Goal: Information Seeking & Learning: Check status

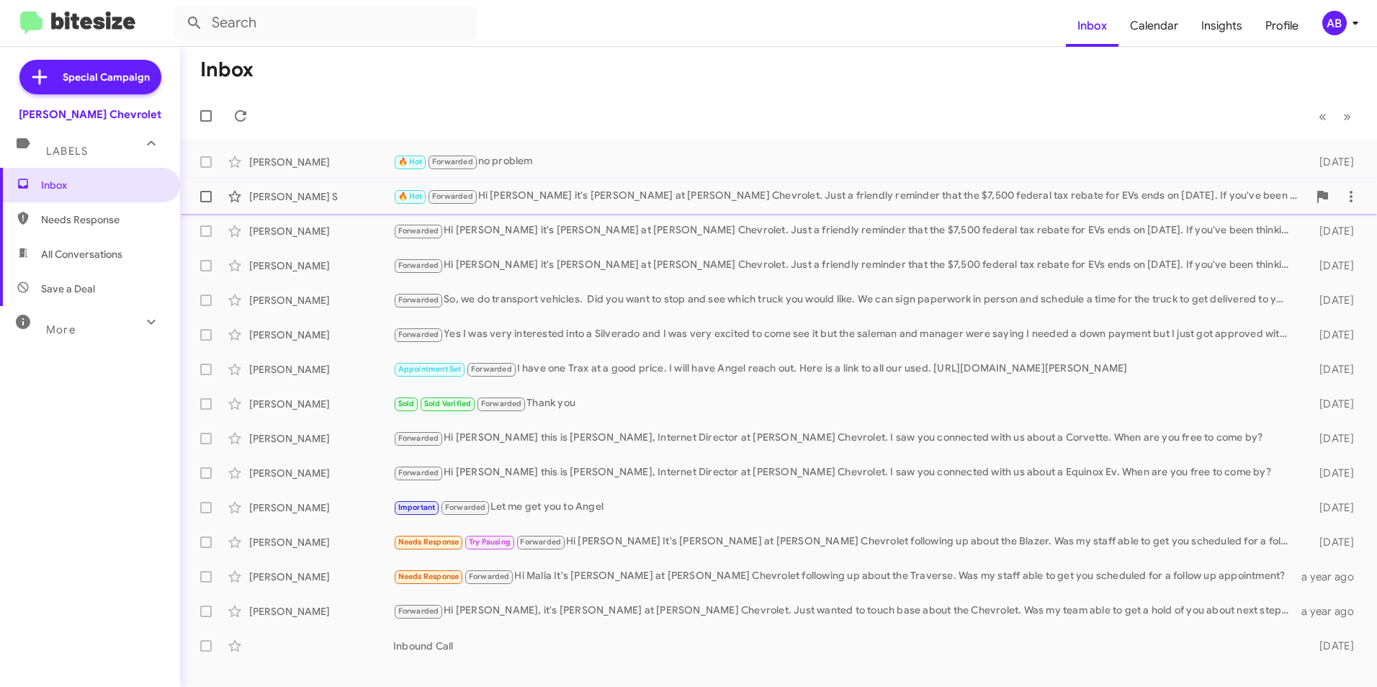
click at [313, 204] on div "[PERSON_NAME] S 🔥 Hot Forwarded Hi [PERSON_NAME] it's [PERSON_NAME] at [PERSON_…" at bounding box center [779, 196] width 1174 height 29
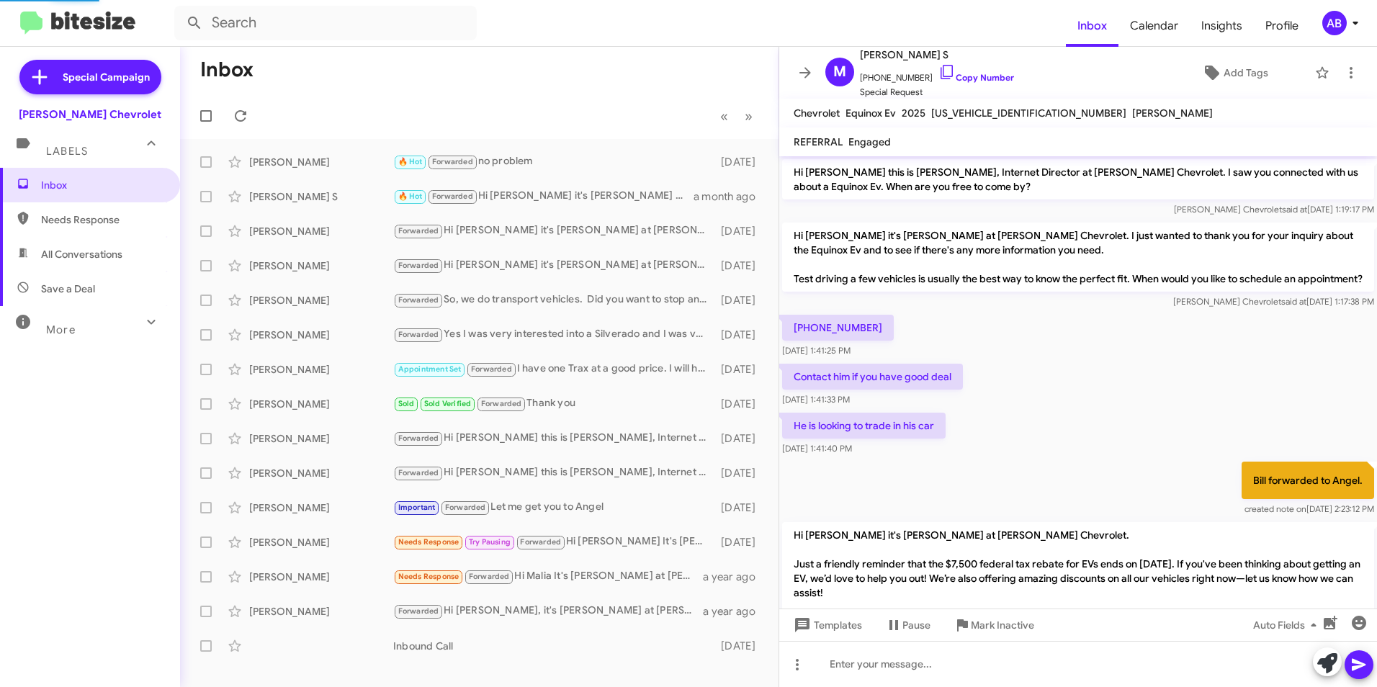
scroll to position [28, 0]
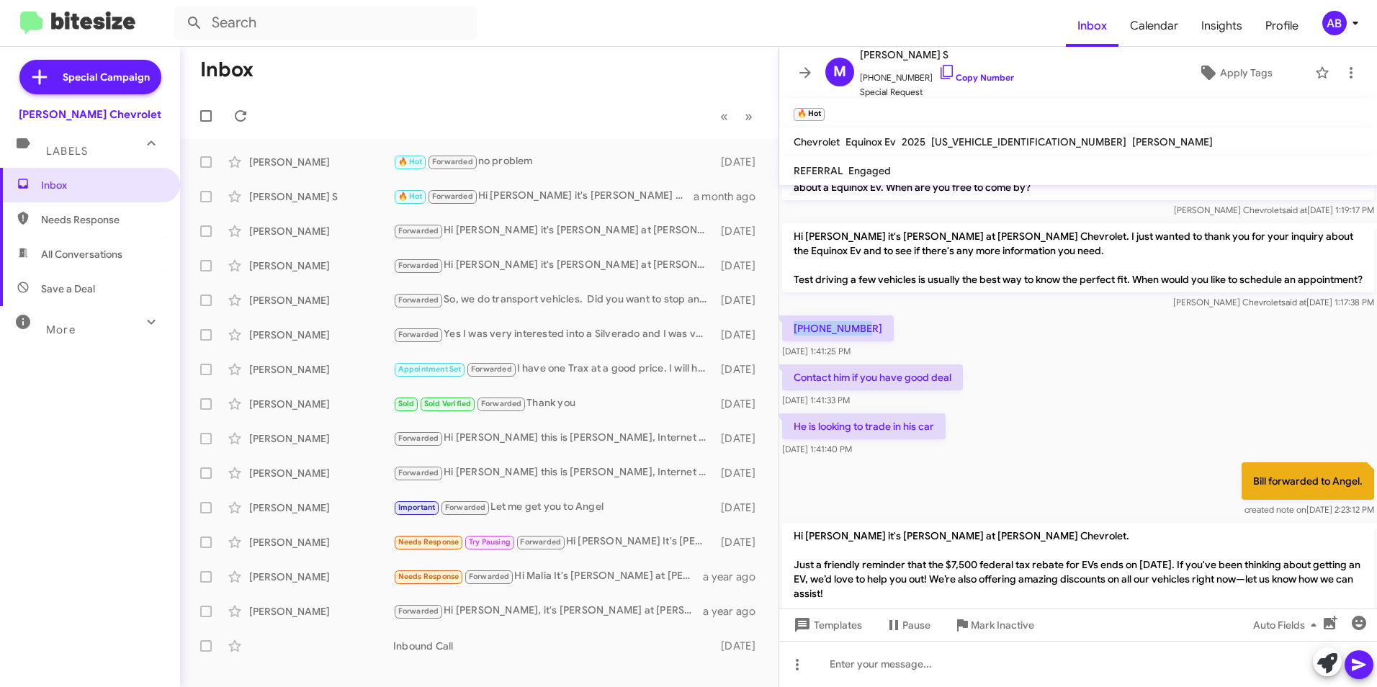
drag, startPoint x: 794, startPoint y: 337, endPoint x: 886, endPoint y: 339, distance: 91.5
click at [886, 339] on div "[PHONE_NUMBER] [DATE] 1:41:25 PM" at bounding box center [1078, 337] width 598 height 49
drag, startPoint x: 886, startPoint y: 339, endPoint x: 829, endPoint y: 341, distance: 56.9
copy p "[PHONE_NUMBER]"
click at [989, 328] on div "[PHONE_NUMBER] [DATE] 1:41:25 PM" at bounding box center [1078, 337] width 598 height 49
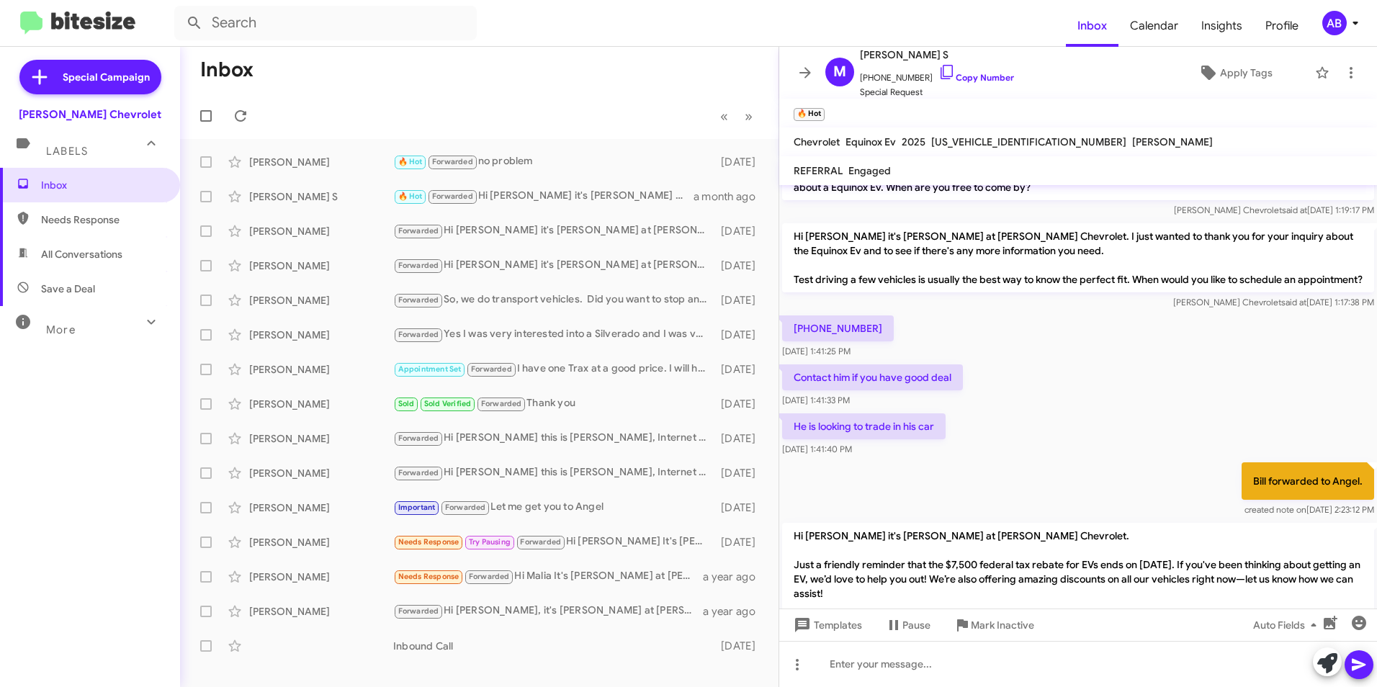
drag, startPoint x: 793, startPoint y: 405, endPoint x: 967, endPoint y: 410, distance: 174.4
click at [967, 410] on div "Contact him if you have good deal [DATE] 1:41:33 PM" at bounding box center [1078, 386] width 598 height 49
drag, startPoint x: 967, startPoint y: 410, endPoint x: 958, endPoint y: 424, distance: 16.6
click at [958, 410] on div "Contact him if you have good deal [DATE] 1:41:33 PM" at bounding box center [1078, 386] width 598 height 49
click at [826, 439] on p "He is looking to trade in his car" at bounding box center [863, 426] width 163 height 26
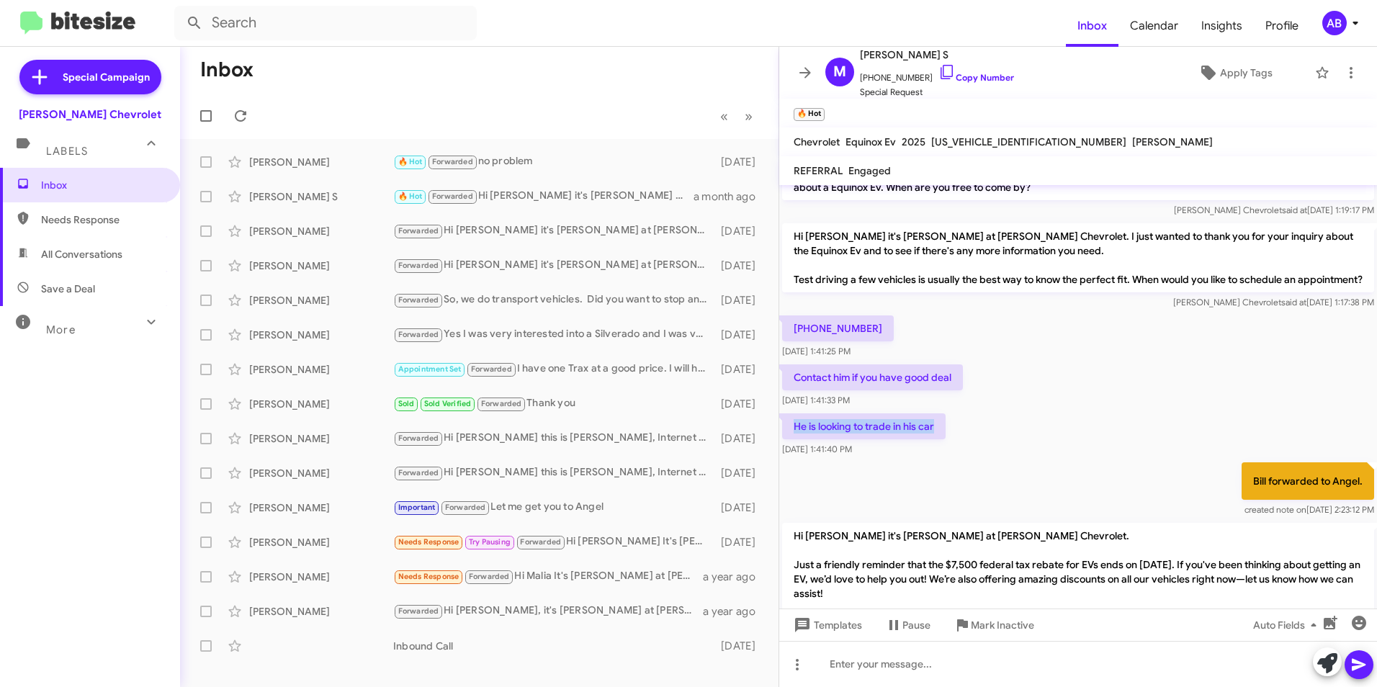
drag, startPoint x: 795, startPoint y: 441, endPoint x: 977, endPoint y: 443, distance: 181.5
click at [977, 443] on div "He is looking to trade in his car [DATE] 1:41:40 PM" at bounding box center [1078, 434] width 598 height 49
drag, startPoint x: 977, startPoint y: 443, endPoint x: 946, endPoint y: 492, distance: 57.6
click at [946, 492] on div "Bill forwarded to Angel. created note on [DATE] 2:23:12 PM" at bounding box center [1078, 489] width 598 height 60
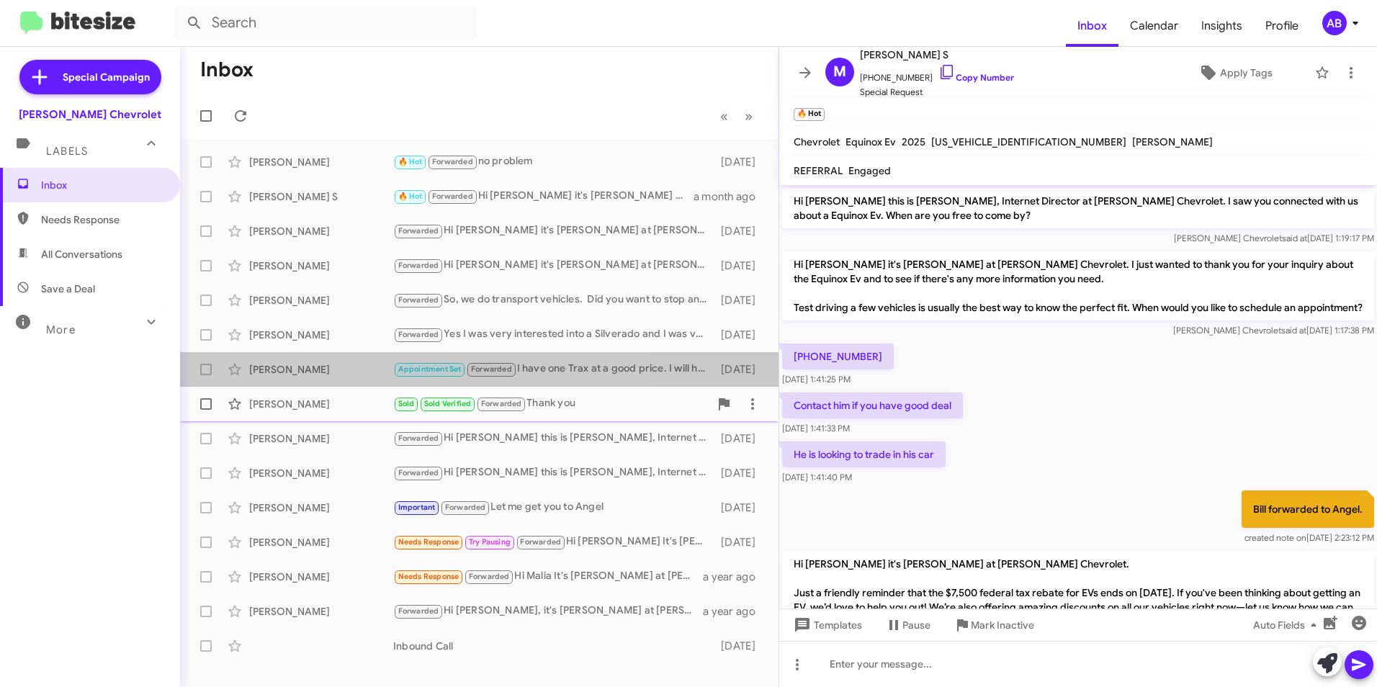
drag, startPoint x: 349, startPoint y: 378, endPoint x: 323, endPoint y: 387, distance: 27.3
click at [333, 385] on span "[PERSON_NAME] Appointment Set Forwarded I have one Trax at a good price. I will…" at bounding box center [479, 369] width 598 height 35
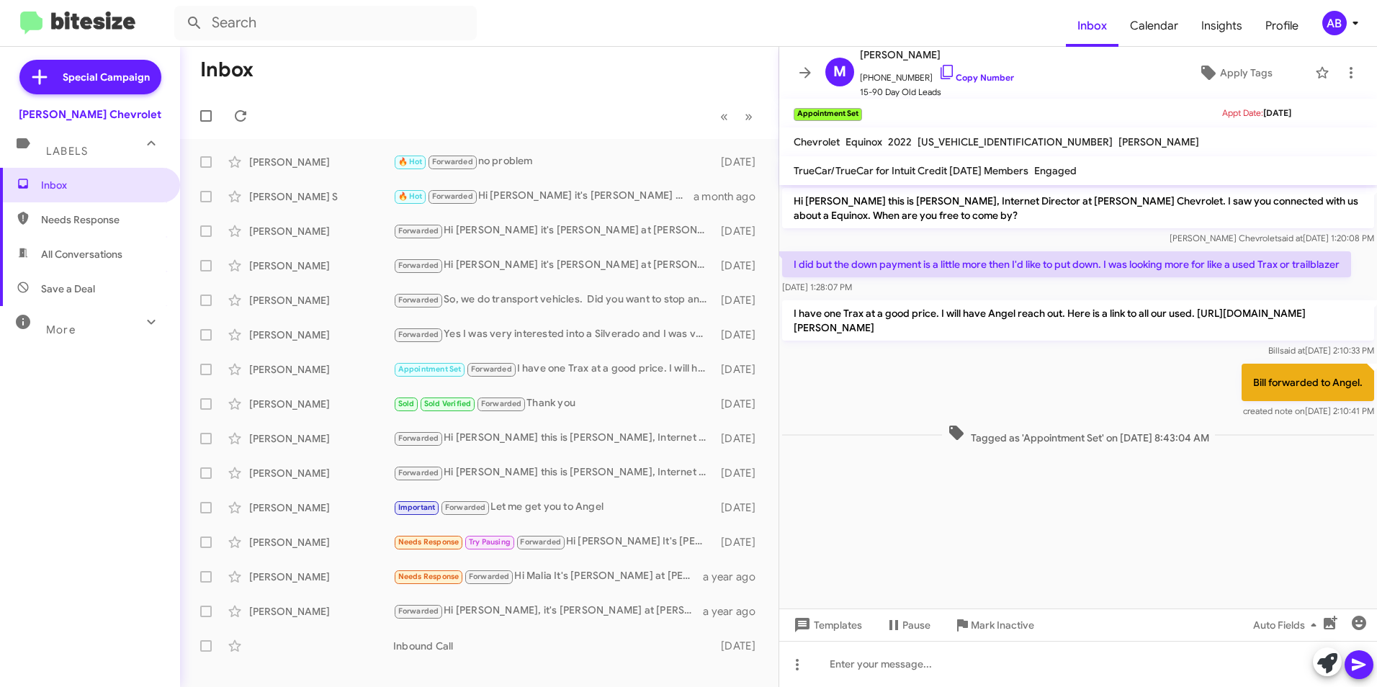
drag, startPoint x: 1229, startPoint y: 418, endPoint x: 1352, endPoint y: 421, distance: 123.2
click at [1352, 401] on p "Bill forwarded to Angel." at bounding box center [1308, 382] width 133 height 37
click at [817, 397] on div "Bill forwarded to Angel. created note on [DATE] 2:10:41 PM" at bounding box center [1078, 391] width 598 height 60
drag, startPoint x: 866, startPoint y: 326, endPoint x: 1198, endPoint y: 333, distance: 332.1
click at [1198, 333] on p "I have one Trax at a good price. I will have Angel reach out. Here is a link to…" at bounding box center [1078, 320] width 592 height 40
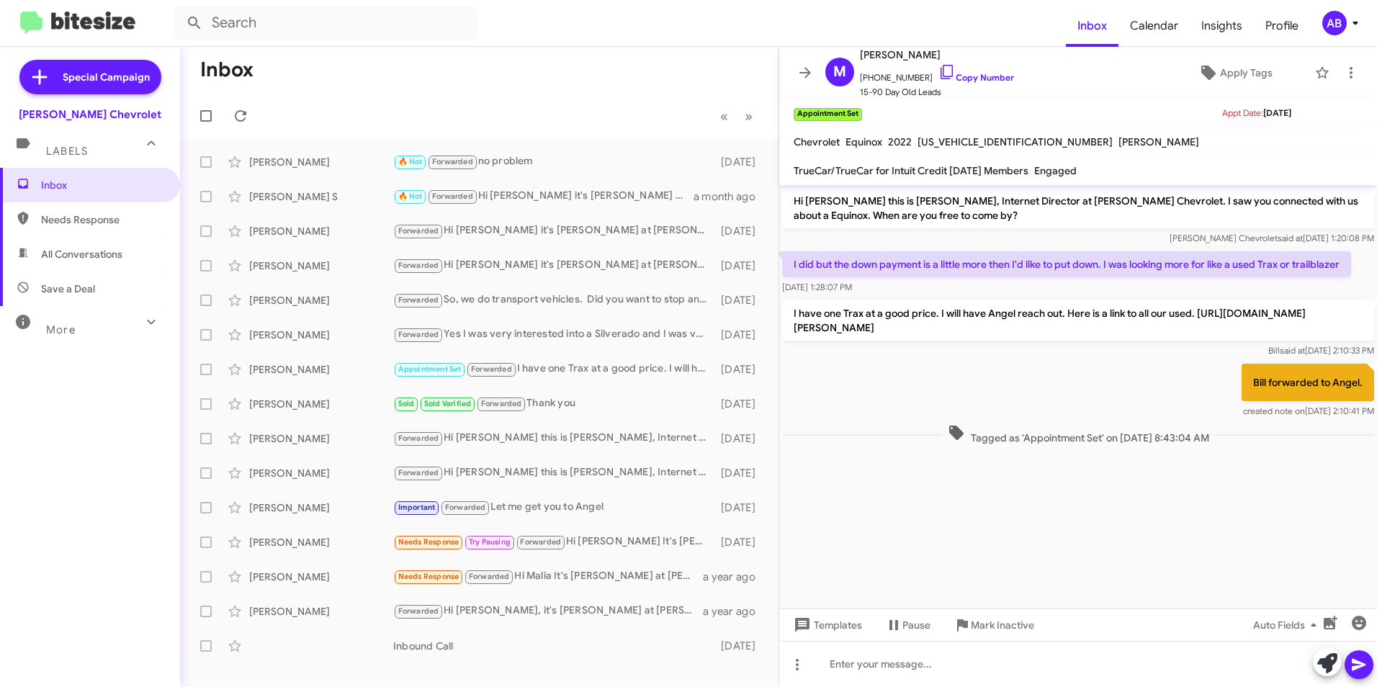
drag, startPoint x: 811, startPoint y: 313, endPoint x: 1009, endPoint y: 331, distance: 198.9
click at [1009, 331] on p "I have one Trax at a good price. I will have Angel reach out. Here is a link to…" at bounding box center [1078, 320] width 592 height 40
drag, startPoint x: 1009, startPoint y: 331, endPoint x: 874, endPoint y: 327, distance: 134.7
click at [874, 327] on p "I have one Trax at a good price. I will have Angel reach out. Here is a link to…" at bounding box center [1078, 320] width 592 height 40
drag, startPoint x: 904, startPoint y: 272, endPoint x: 1303, endPoint y: 292, distance: 399.4
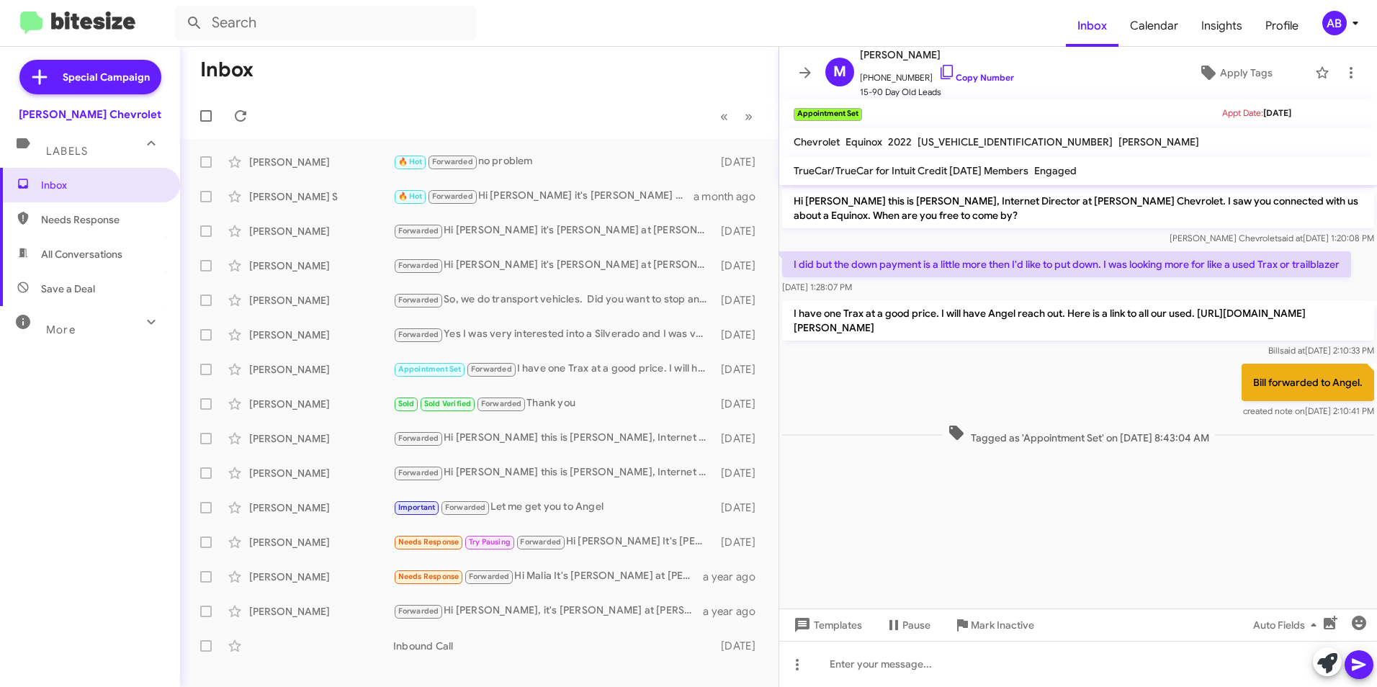
click at [1303, 292] on div "I did but the down payment is a little more then I'd like to put down. I was lo…" at bounding box center [1066, 272] width 569 height 43
drag, startPoint x: 1303, startPoint y: 292, endPoint x: 1139, endPoint y: 274, distance: 165.1
click at [1139, 274] on p "I did but the down payment is a little more then I'd like to put down. I was lo…" at bounding box center [1066, 264] width 569 height 26
drag, startPoint x: 1090, startPoint y: 263, endPoint x: 1368, endPoint y: 274, distance: 278.9
click at [1368, 274] on div "I did but the down payment is a little more then I'd like to put down. I was lo…" at bounding box center [1078, 272] width 598 height 49
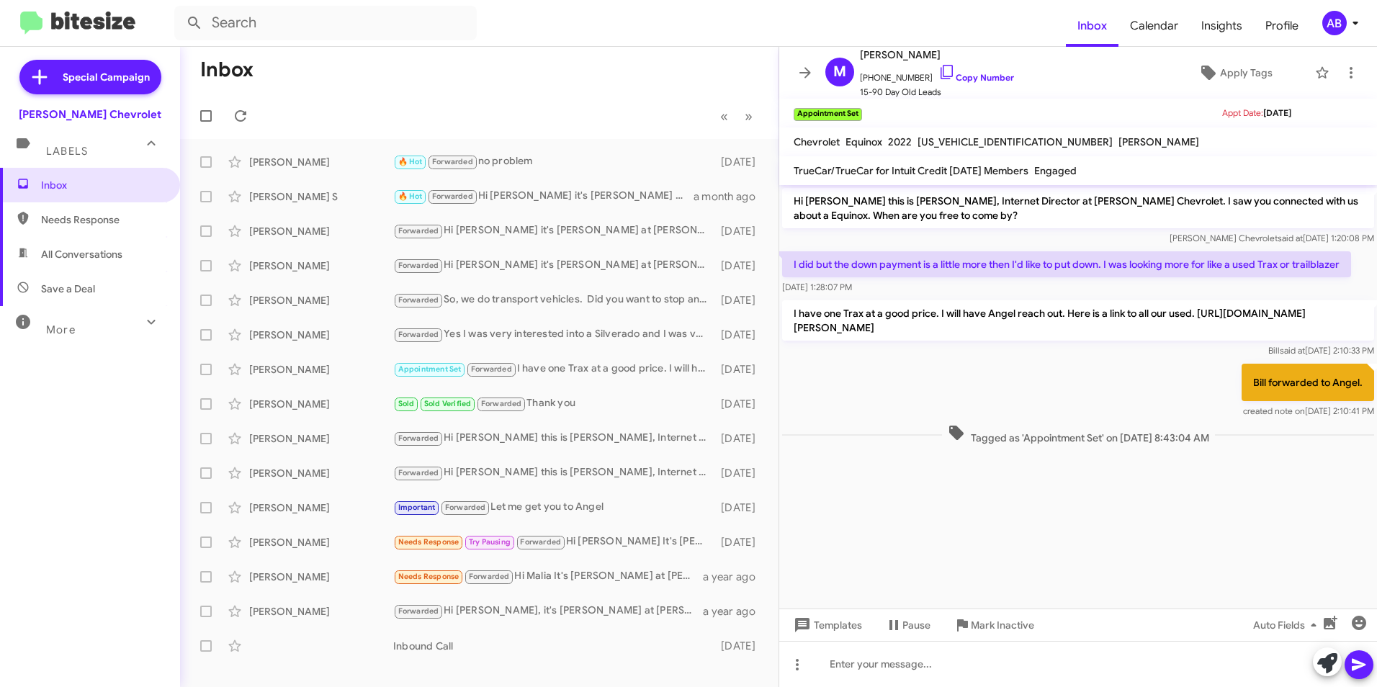
drag, startPoint x: 1368, startPoint y: 274, endPoint x: 851, endPoint y: 248, distance: 518.5
click at [851, 248] on div "Hi [PERSON_NAME] this is [PERSON_NAME], Internet Director at [PERSON_NAME] Chev…" at bounding box center [1078, 216] width 598 height 63
drag, startPoint x: 274, startPoint y: 328, endPoint x: 286, endPoint y: 322, distance: 12.9
click at [272, 334] on div "[PERSON_NAME]" at bounding box center [321, 335] width 144 height 14
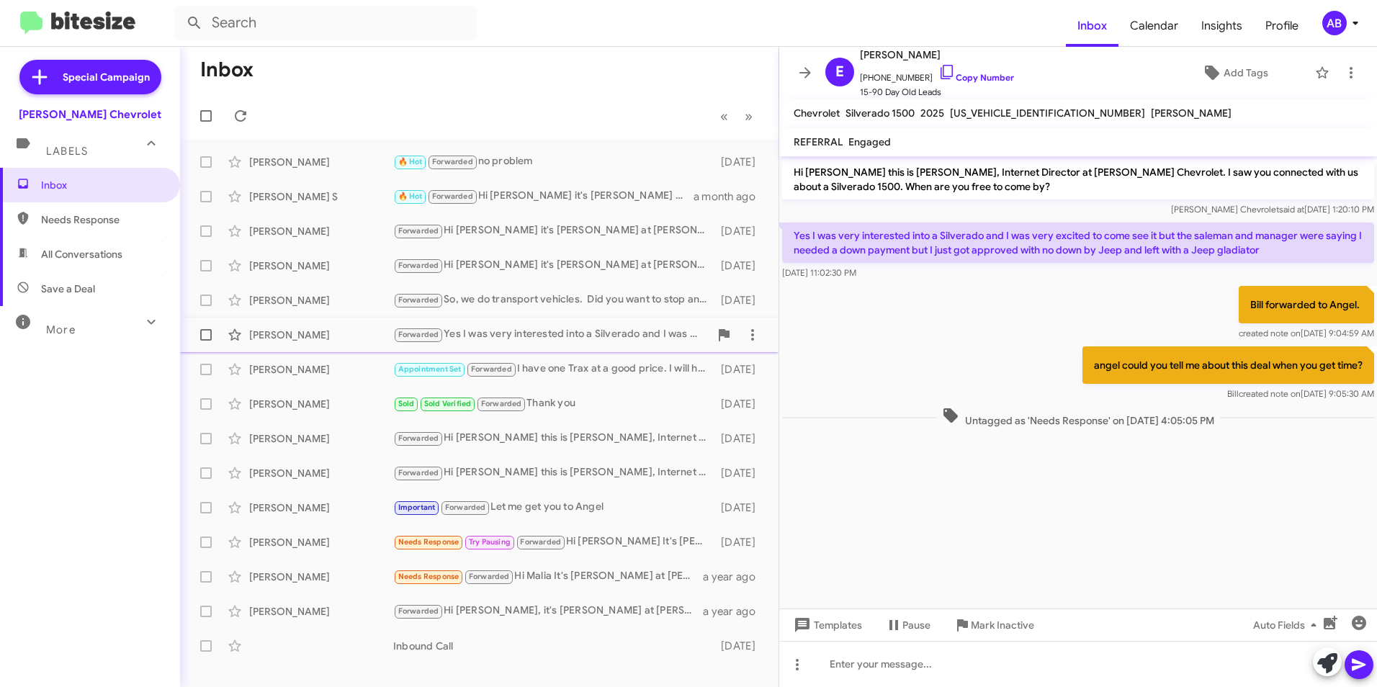
click at [537, 331] on div "Forwarded Yes I was very interested into a Silverado and I was very excited to …" at bounding box center [551, 334] width 316 height 17
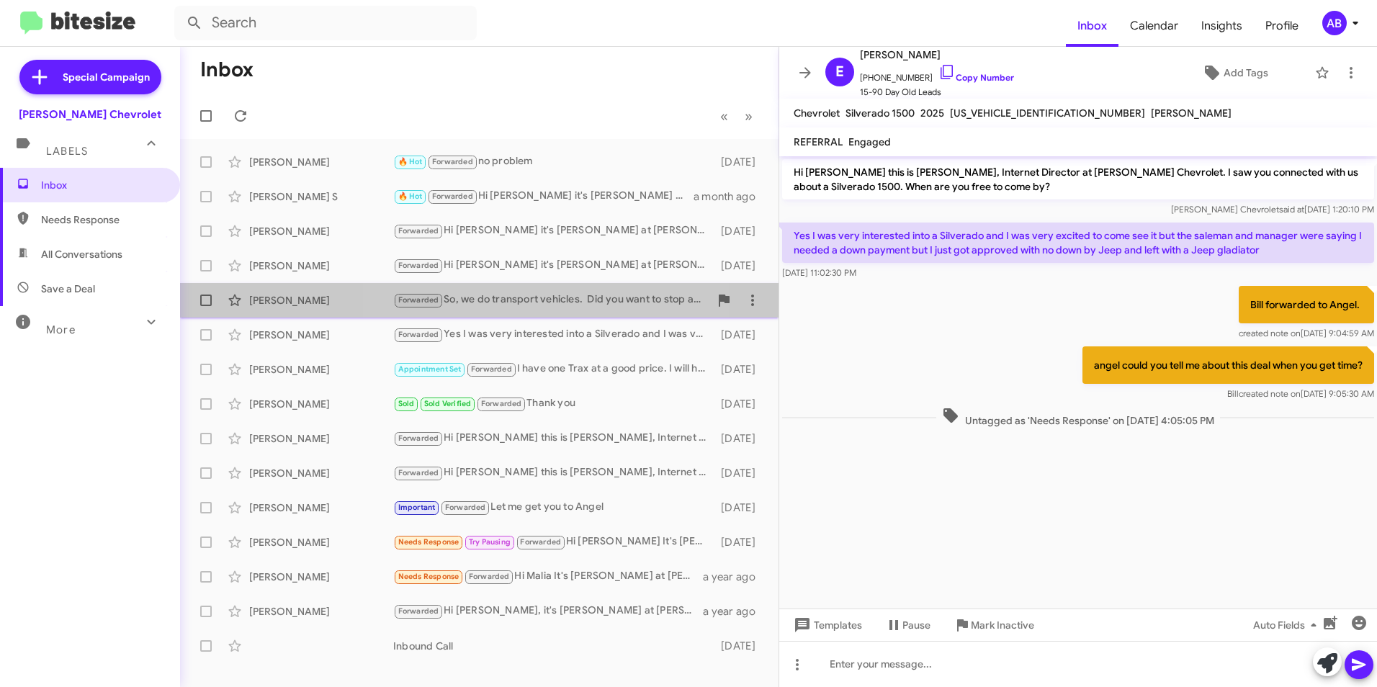
click at [560, 302] on div "Forwarded So, we do transport vehicles. Did you want to stop and see which truc…" at bounding box center [551, 300] width 316 height 17
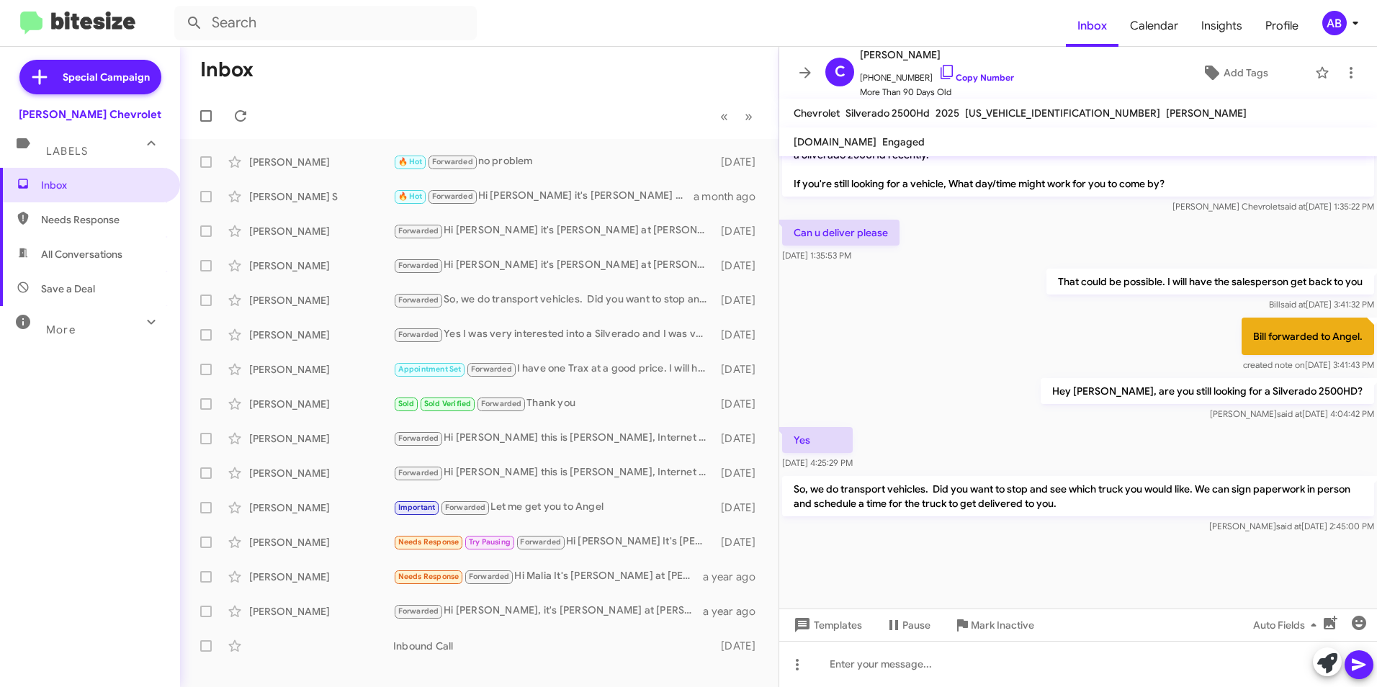
scroll to position [1115, 0]
drag, startPoint x: 809, startPoint y: 475, endPoint x: 1173, endPoint y: 488, distance: 363.9
click at [1173, 488] on div "So, we do transport vehicles. Did you want to stop and see which truck you woul…" at bounding box center [1078, 504] width 598 height 63
drag, startPoint x: 1173, startPoint y: 488, endPoint x: 1142, endPoint y: 511, distance: 38.6
click at [1144, 511] on p "So, we do transport vehicles. Did you want to stop and see which truck you woul…" at bounding box center [1078, 496] width 592 height 40
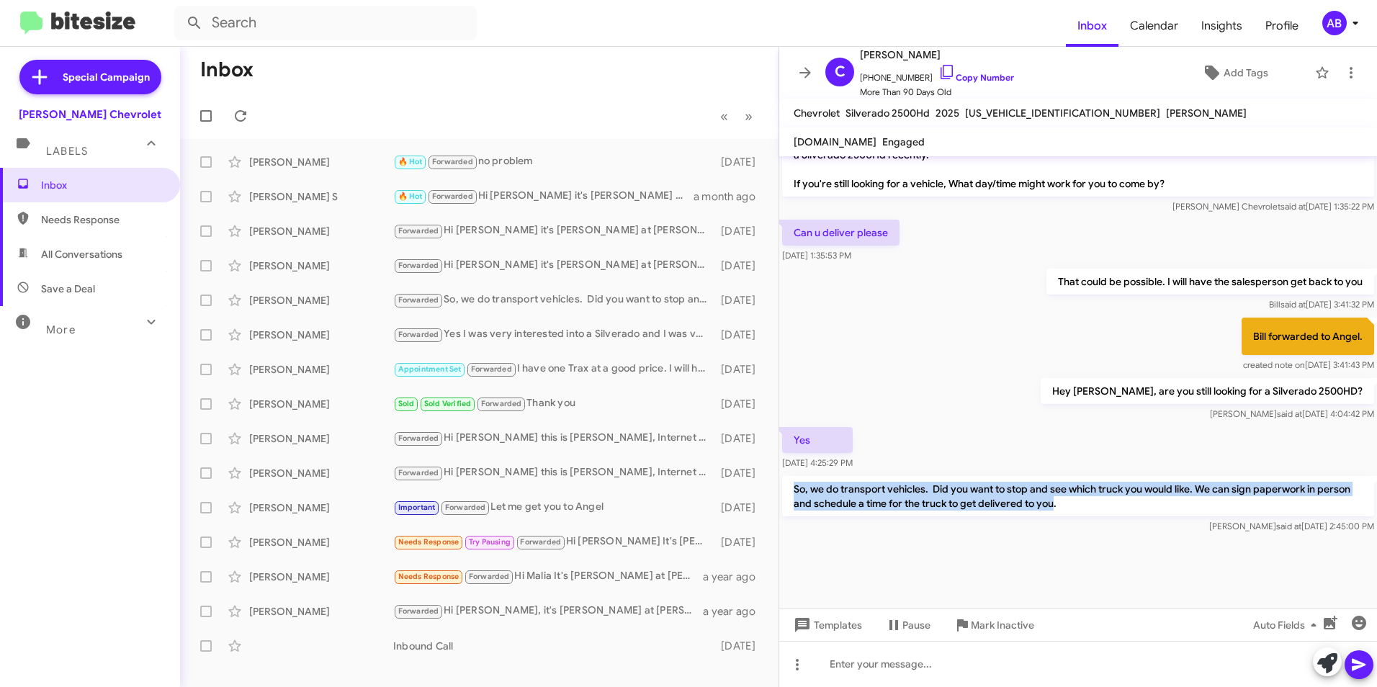
drag, startPoint x: 1064, startPoint y: 499, endPoint x: 783, endPoint y: 489, distance: 281.8
click at [783, 489] on p "So, we do transport vehicles. Did you want to stop and see which truck you woul…" at bounding box center [1078, 496] width 592 height 40
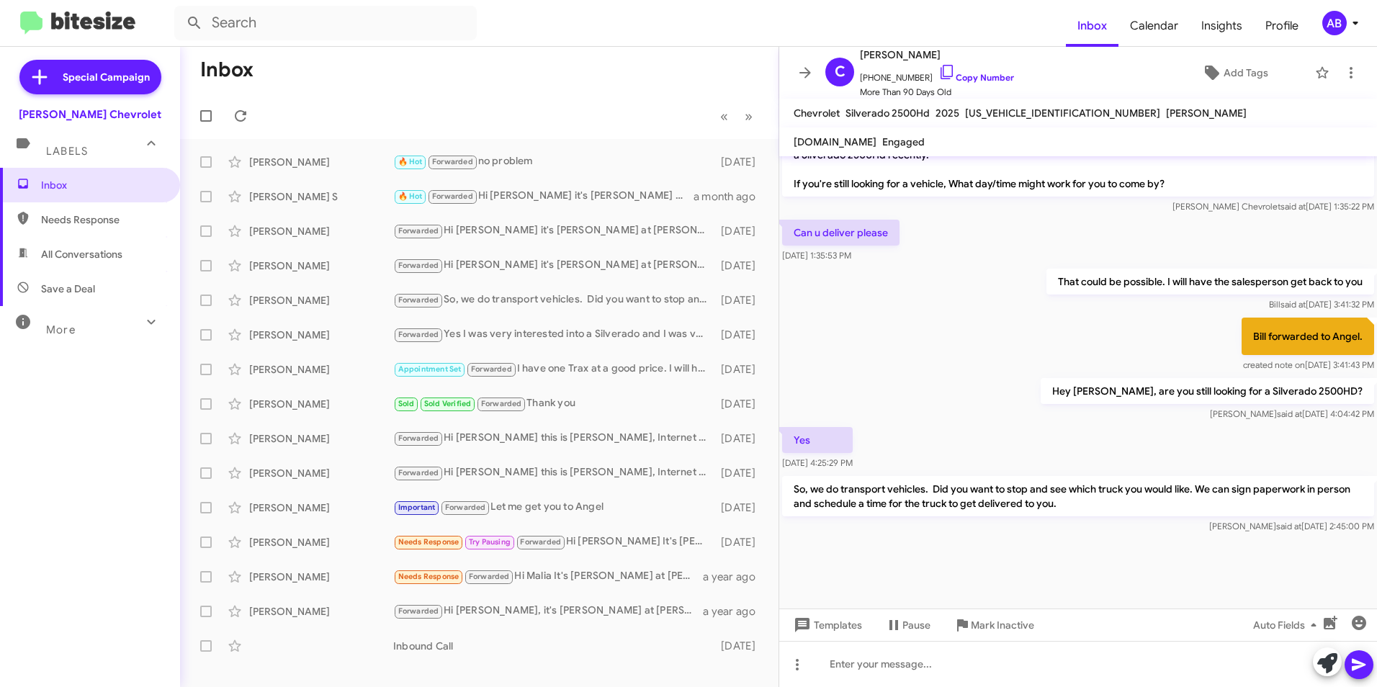
drag, startPoint x: 783, startPoint y: 489, endPoint x: 832, endPoint y: 537, distance: 68.7
click at [832, 537] on div at bounding box center [1078, 573] width 598 height 72
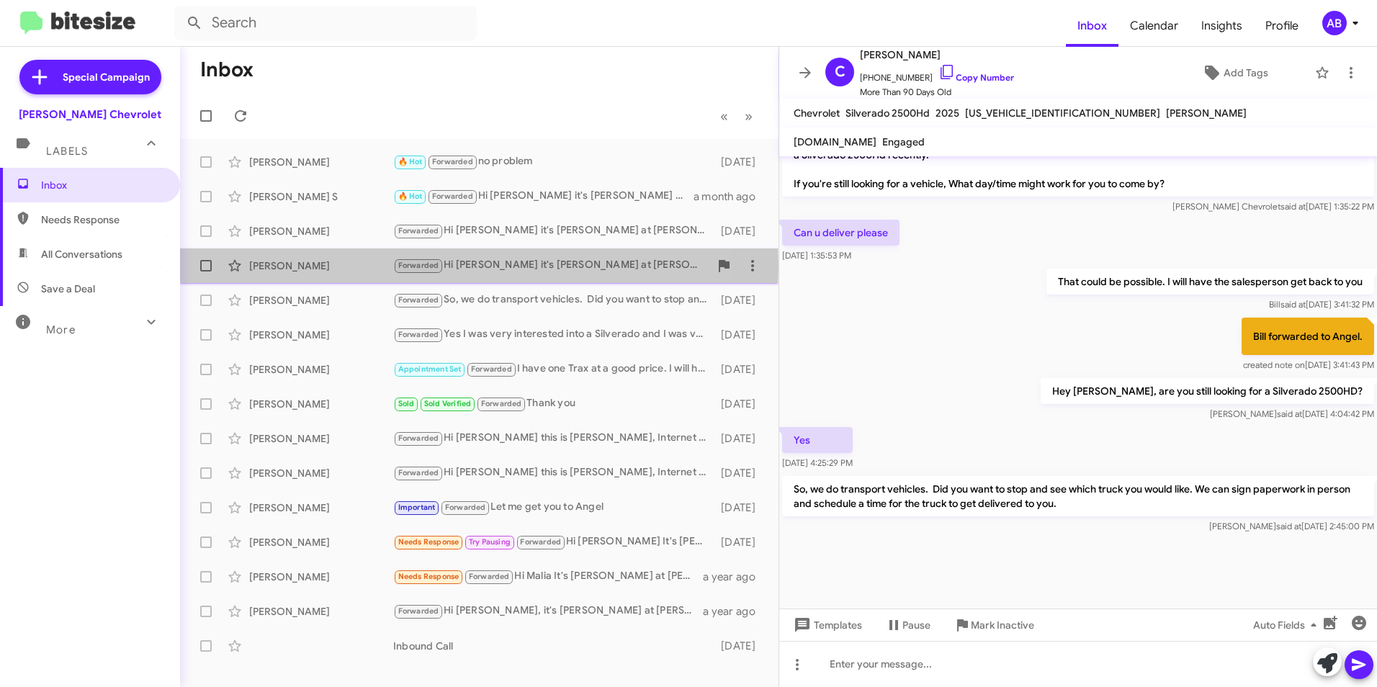
click at [297, 266] on div "[PERSON_NAME]" at bounding box center [321, 266] width 144 height 14
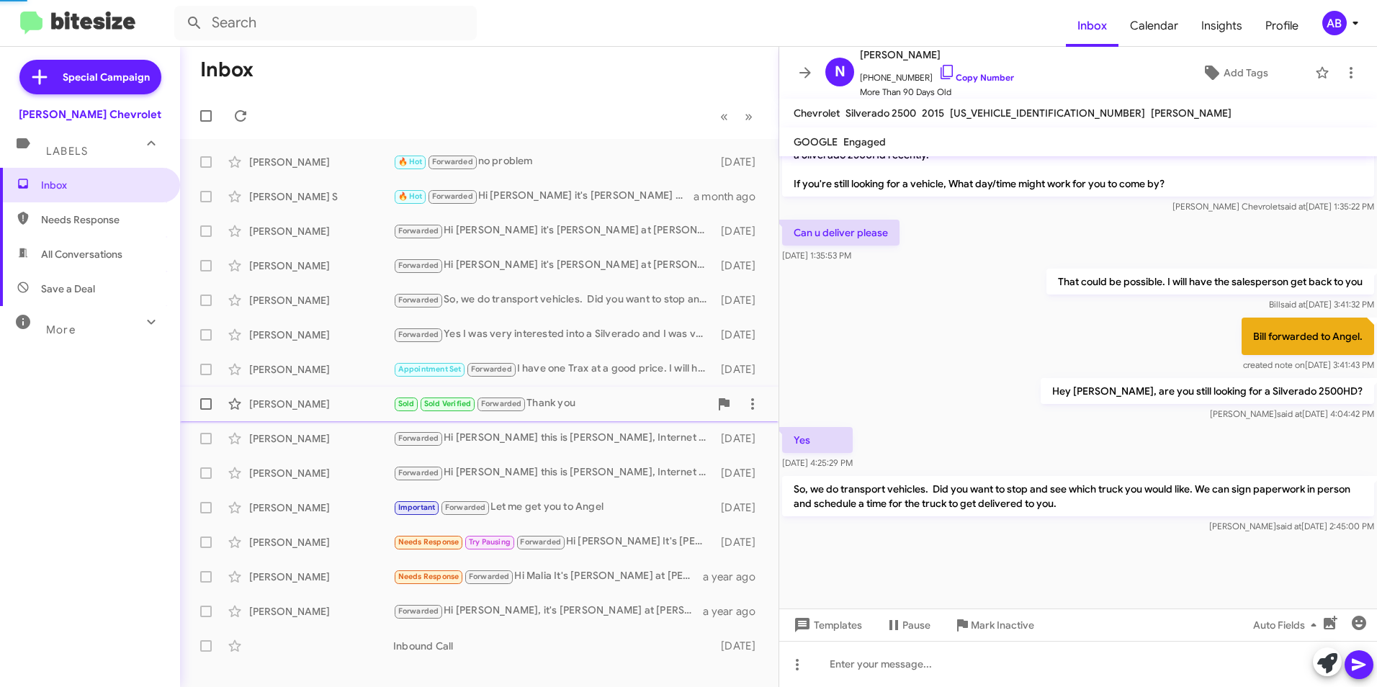
scroll to position [296, 0]
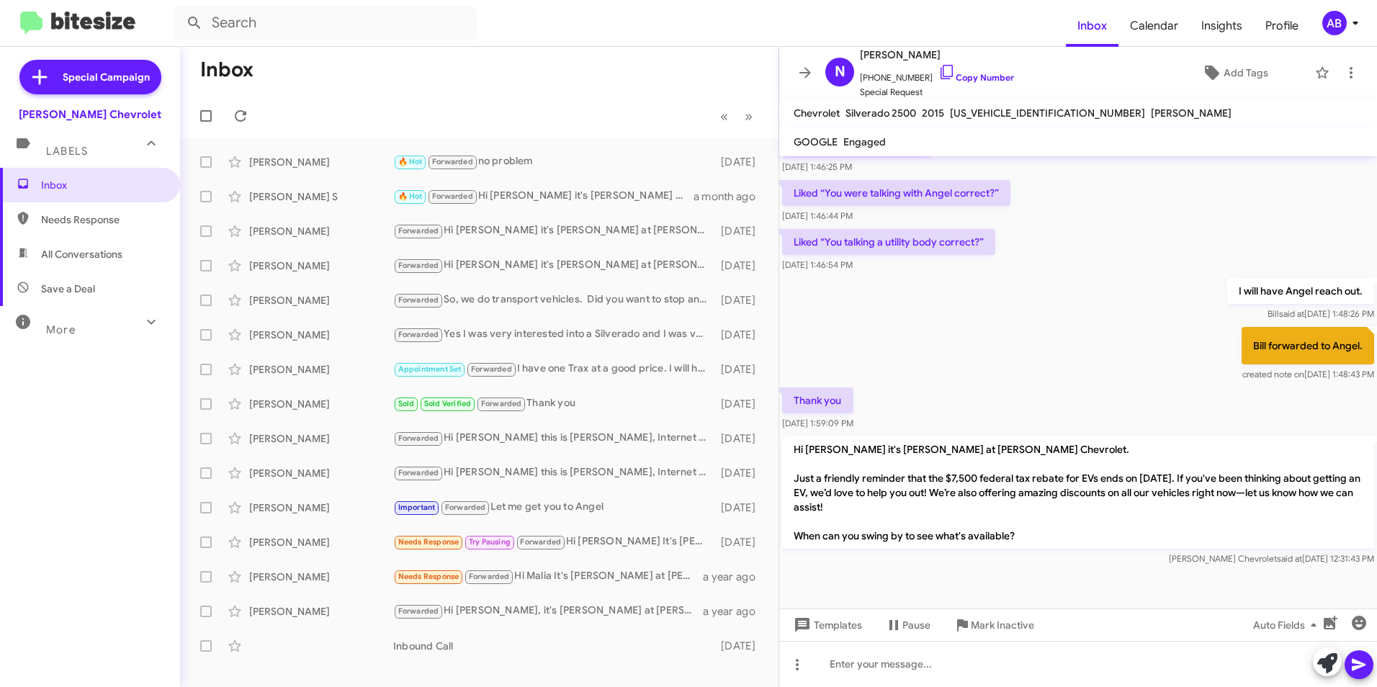
drag, startPoint x: 772, startPoint y: 448, endPoint x: 1071, endPoint y: 471, distance: 299.8
click at [1072, 471] on div "Inbox « Previous » Next [PERSON_NAME] 🔥 Hot Forwarded no problem [DATE] [PERSON…" at bounding box center [778, 367] width 1197 height 640
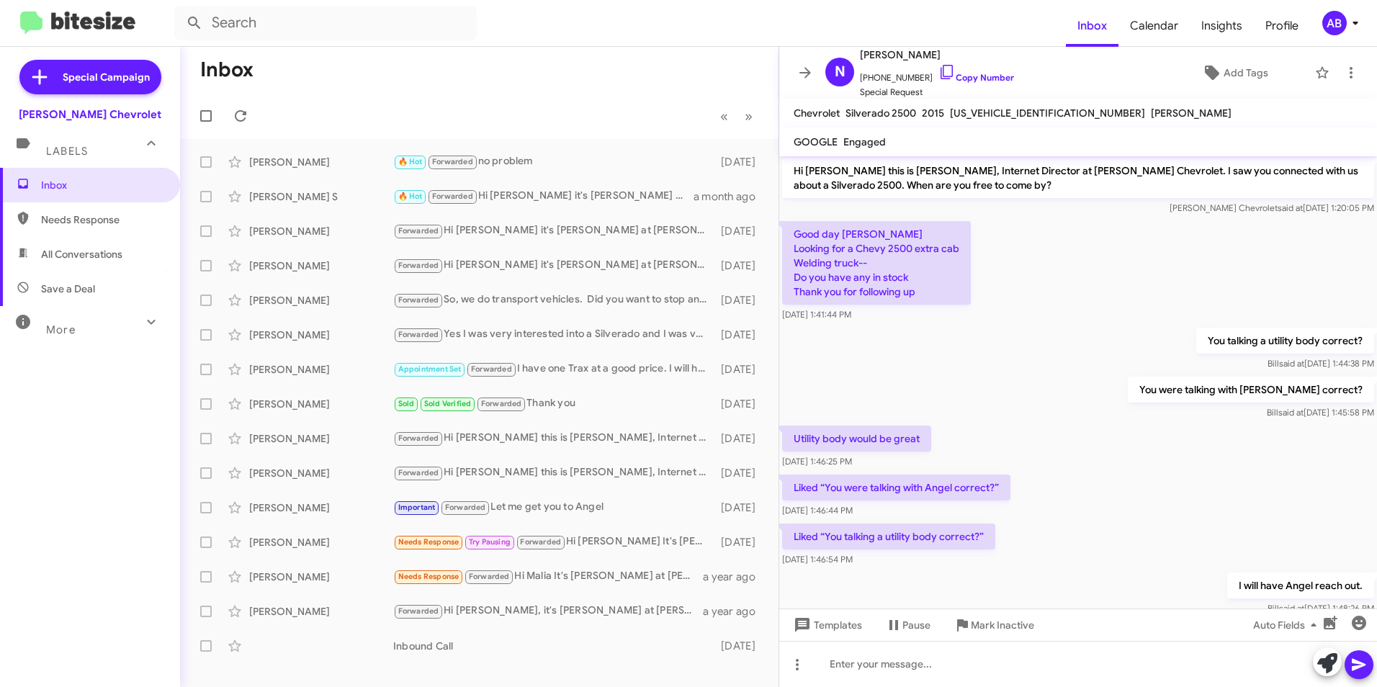
scroll to position [0, 0]
drag, startPoint x: 1152, startPoint y: 398, endPoint x: 1316, endPoint y: 427, distance: 166.8
click at [1327, 421] on div "You were talking with [PERSON_NAME] correct? [PERSON_NAME] said at [DATE] 1:45:…" at bounding box center [1078, 399] width 598 height 49
drag, startPoint x: 1099, startPoint y: 460, endPoint x: 1079, endPoint y: 460, distance: 20.2
click at [1097, 460] on div "Utility body would be great [DATE] 1:46:25 PM" at bounding box center [1078, 448] width 598 height 49
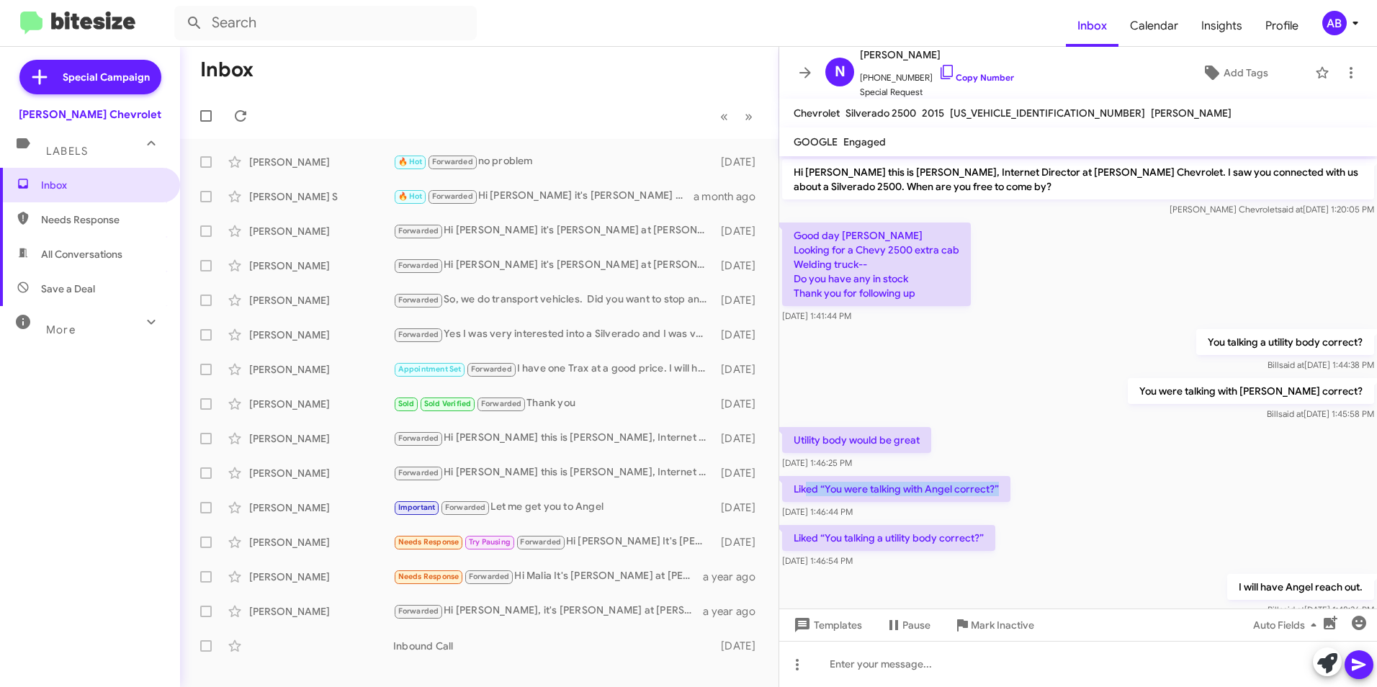
drag, startPoint x: 806, startPoint y: 488, endPoint x: 1028, endPoint y: 493, distance: 221.9
click at [1028, 493] on div "Liked “You were talking with Angel correct?” [DATE] 1:46:44 PM" at bounding box center [1078, 497] width 598 height 49
drag, startPoint x: 1028, startPoint y: 493, endPoint x: 992, endPoint y: 523, distance: 47.0
click at [992, 523] on div "Liked “You talking a utility body correct?” [DATE] 1:46:54 PM" at bounding box center [1078, 546] width 598 height 49
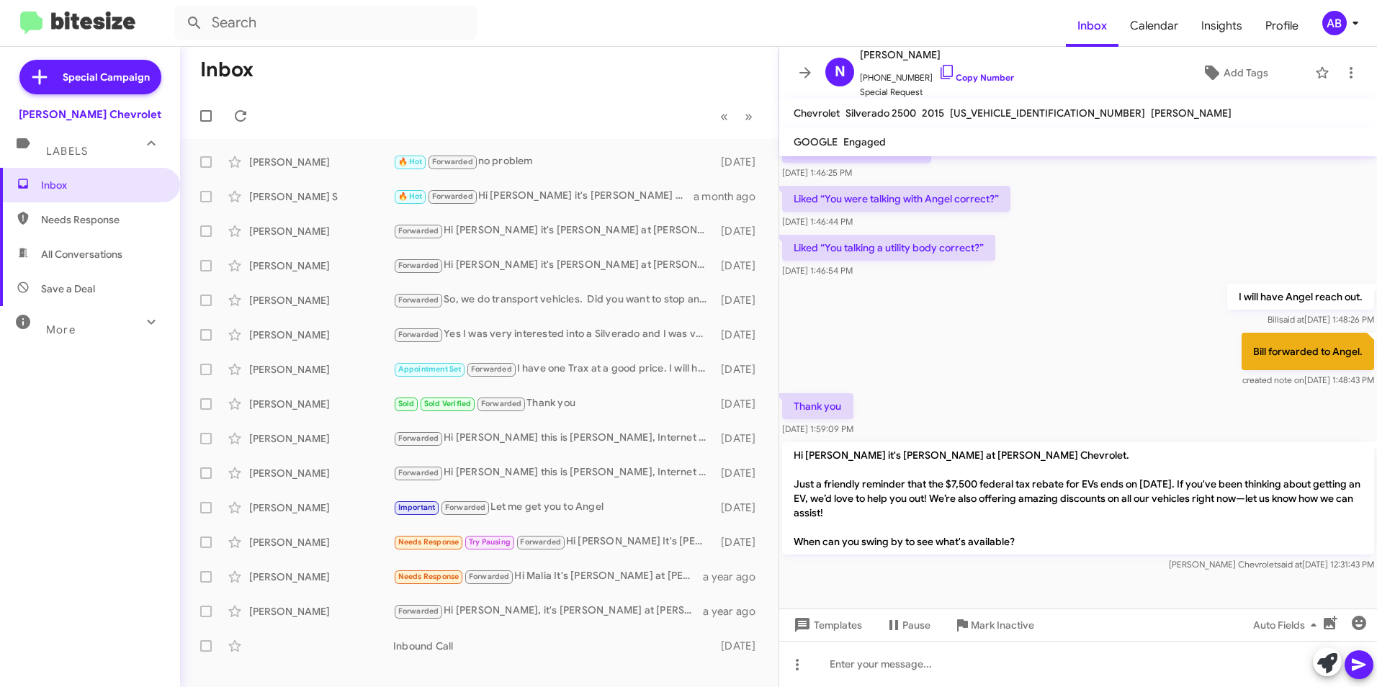
scroll to position [296, 0]
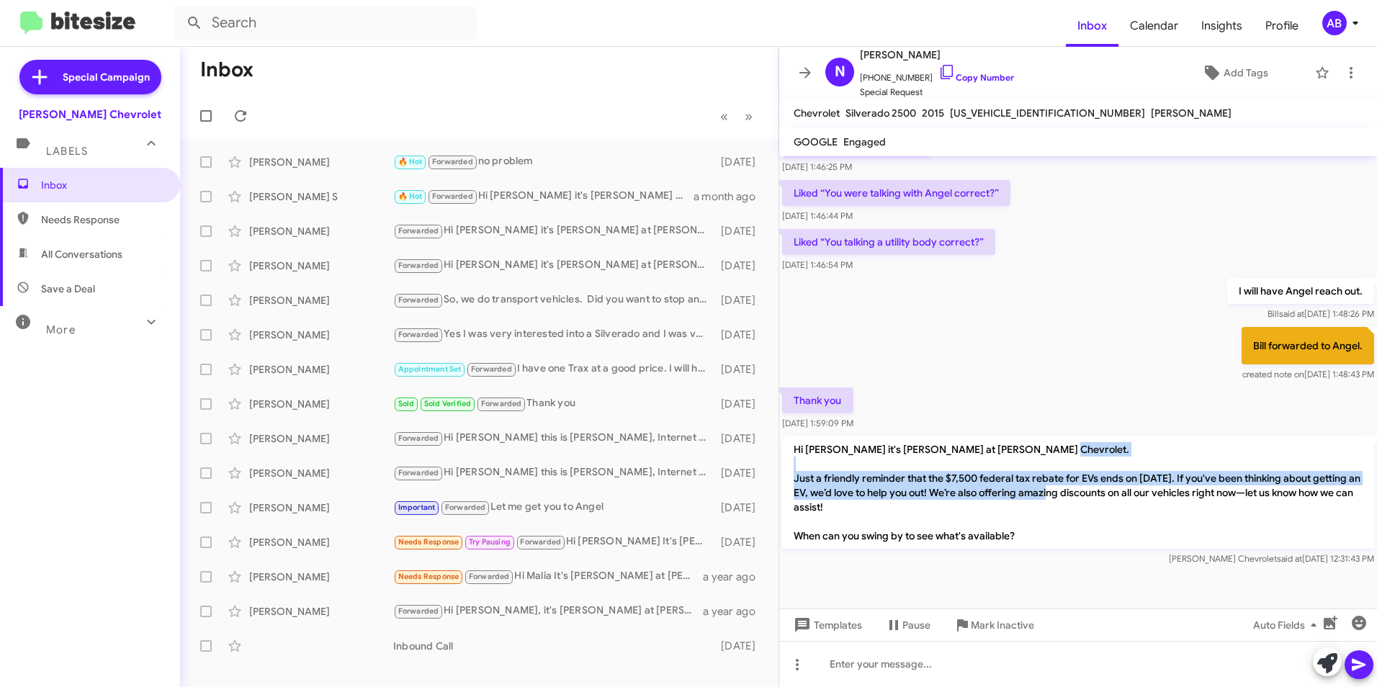
drag, startPoint x: 794, startPoint y: 472, endPoint x: 1147, endPoint y: 493, distance: 354.2
click at [1147, 493] on p "Hi [PERSON_NAME] it's [PERSON_NAME] at [PERSON_NAME] Chevrolet. Just a friendly…" at bounding box center [1078, 492] width 592 height 112
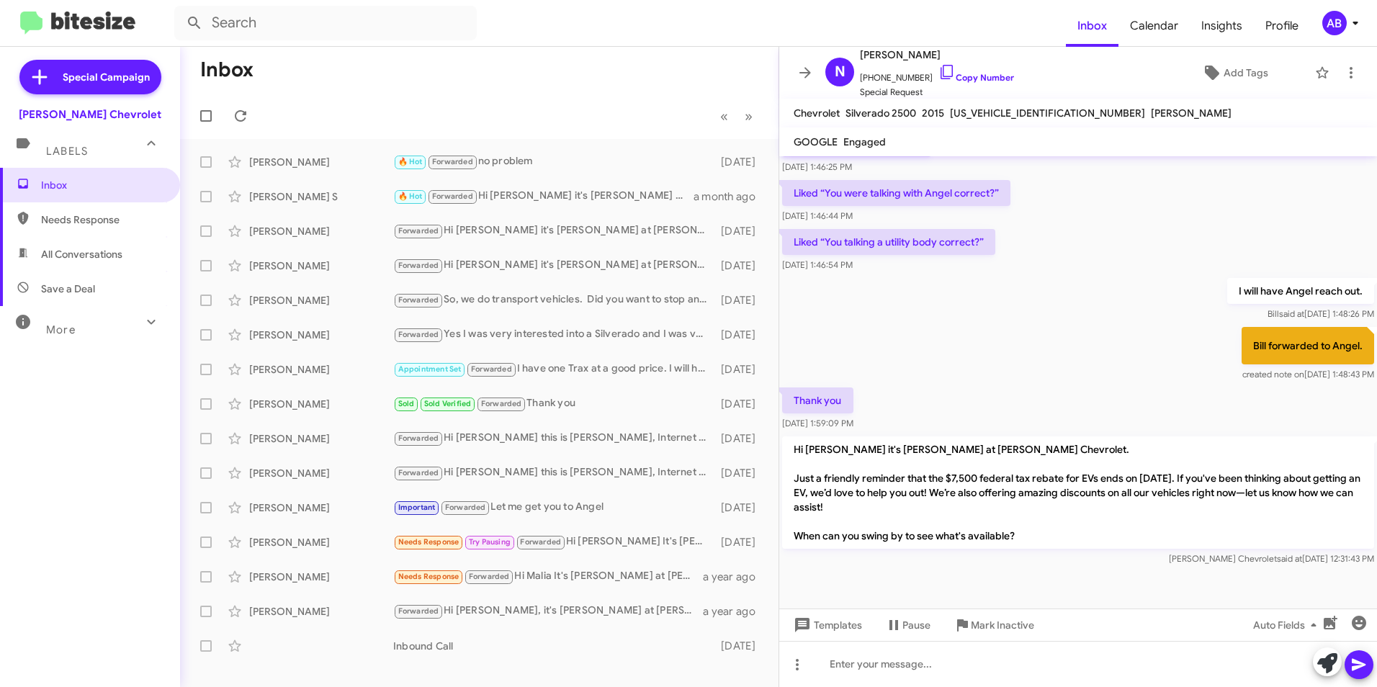
drag, startPoint x: 1147, startPoint y: 493, endPoint x: 1107, endPoint y: 507, distance: 42.6
click at [1109, 507] on p "Hi [PERSON_NAME] it's [PERSON_NAME] at [PERSON_NAME] Chevrolet. Just a friendly…" at bounding box center [1078, 492] width 592 height 112
click at [508, 235] on div "Forwarded Hi [PERSON_NAME] it's [PERSON_NAME] at [PERSON_NAME] Chevrolet. Just …" at bounding box center [551, 231] width 316 height 17
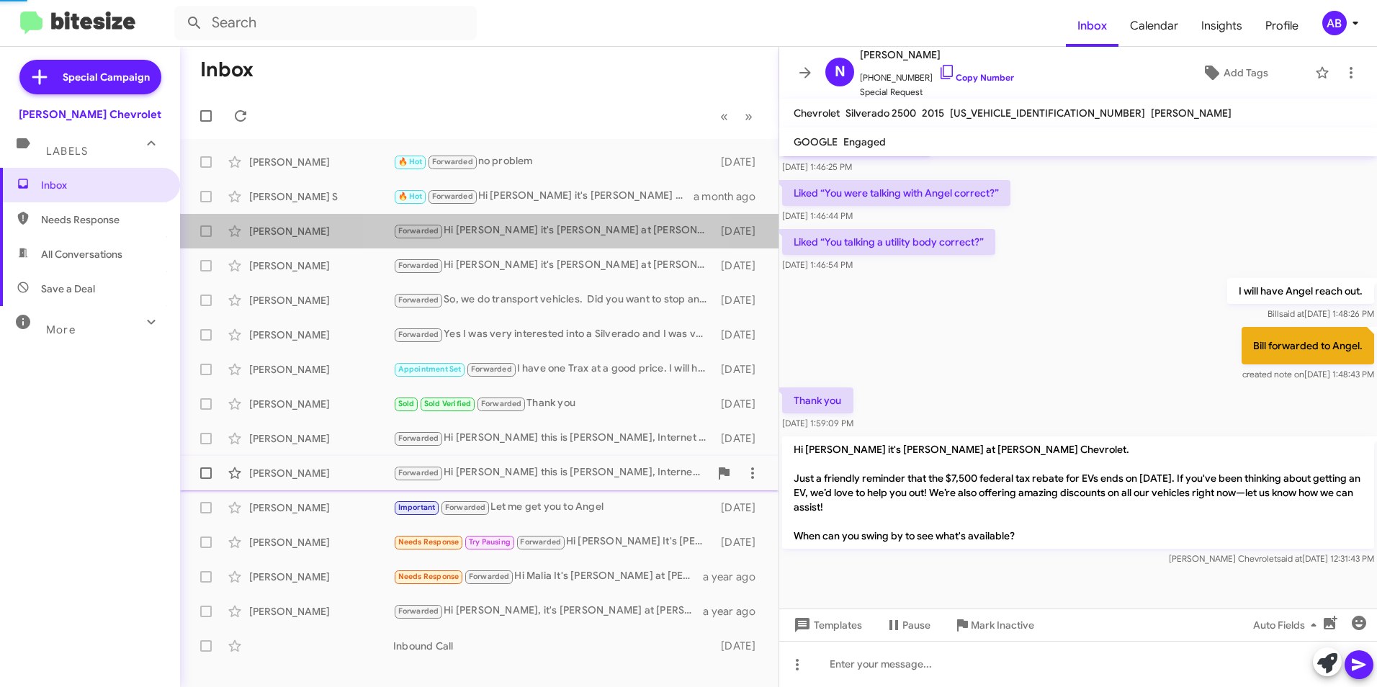
scroll to position [196, 0]
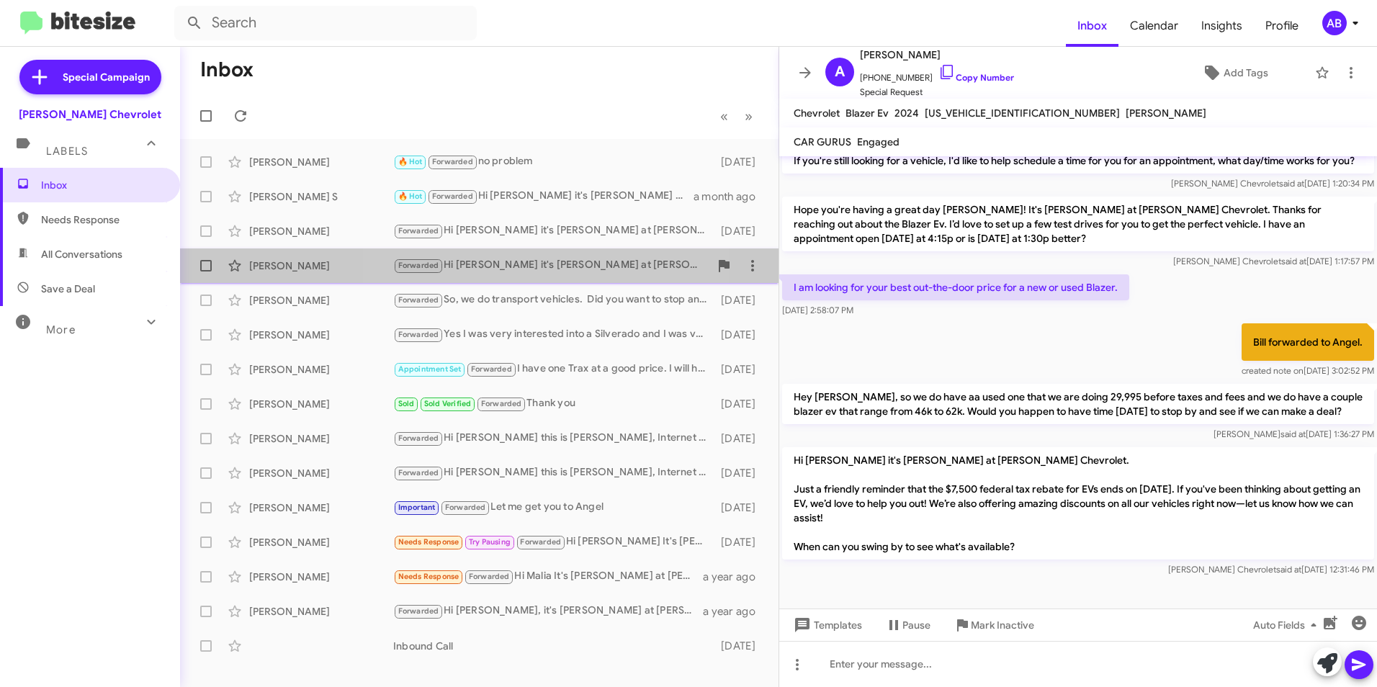
click at [529, 263] on div "Forwarded Hi [PERSON_NAME] it's [PERSON_NAME] at [PERSON_NAME] Chevrolet. Just …" at bounding box center [551, 265] width 316 height 17
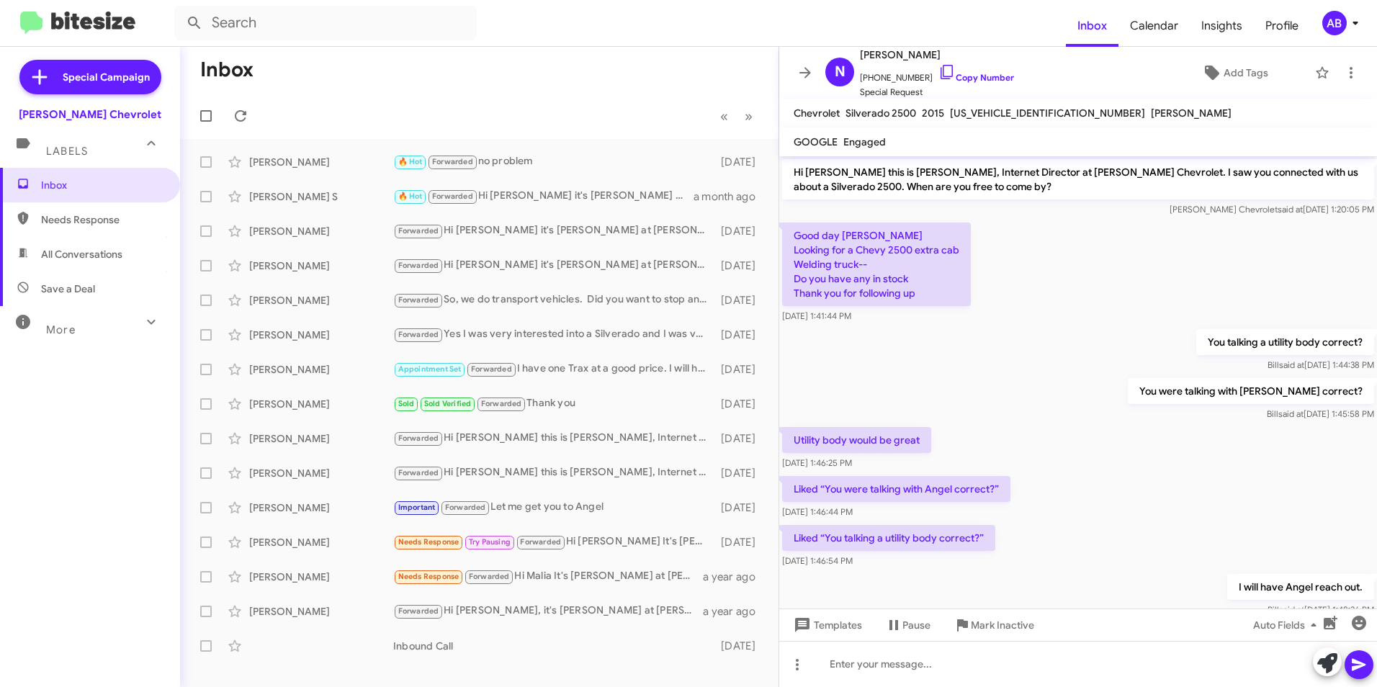
drag, startPoint x: 806, startPoint y: 262, endPoint x: 1001, endPoint y: 308, distance: 200.4
click at [1001, 308] on div "Good day [PERSON_NAME] Looking for a Chevy 2500 extra cab Welding truck-- Do yo…" at bounding box center [1078, 273] width 598 height 107
drag, startPoint x: 1001, startPoint y: 308, endPoint x: 948, endPoint y: 365, distance: 78.5
click at [983, 371] on div "You talking a utility body correct? [PERSON_NAME] said at [DATE] 1:44:38 PM" at bounding box center [1078, 350] width 598 height 49
click at [333, 307] on div "[PERSON_NAME]" at bounding box center [321, 300] width 144 height 14
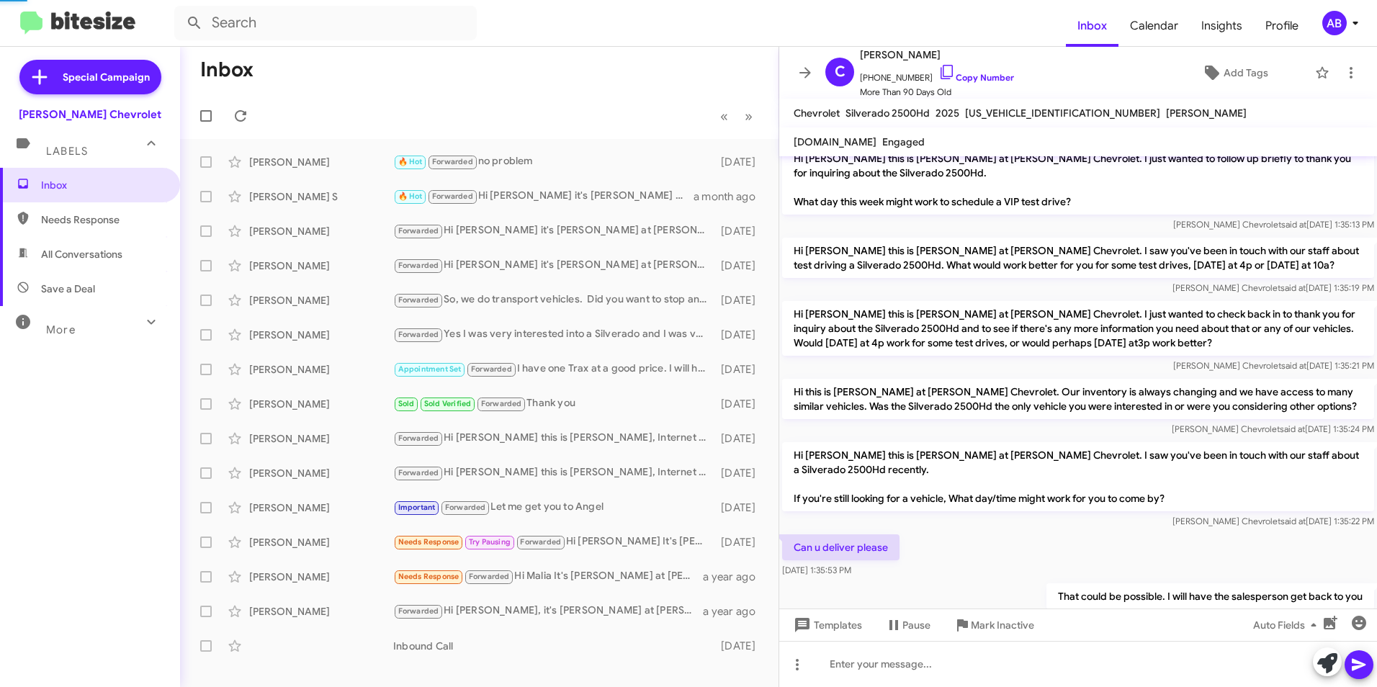
scroll to position [1522, 0]
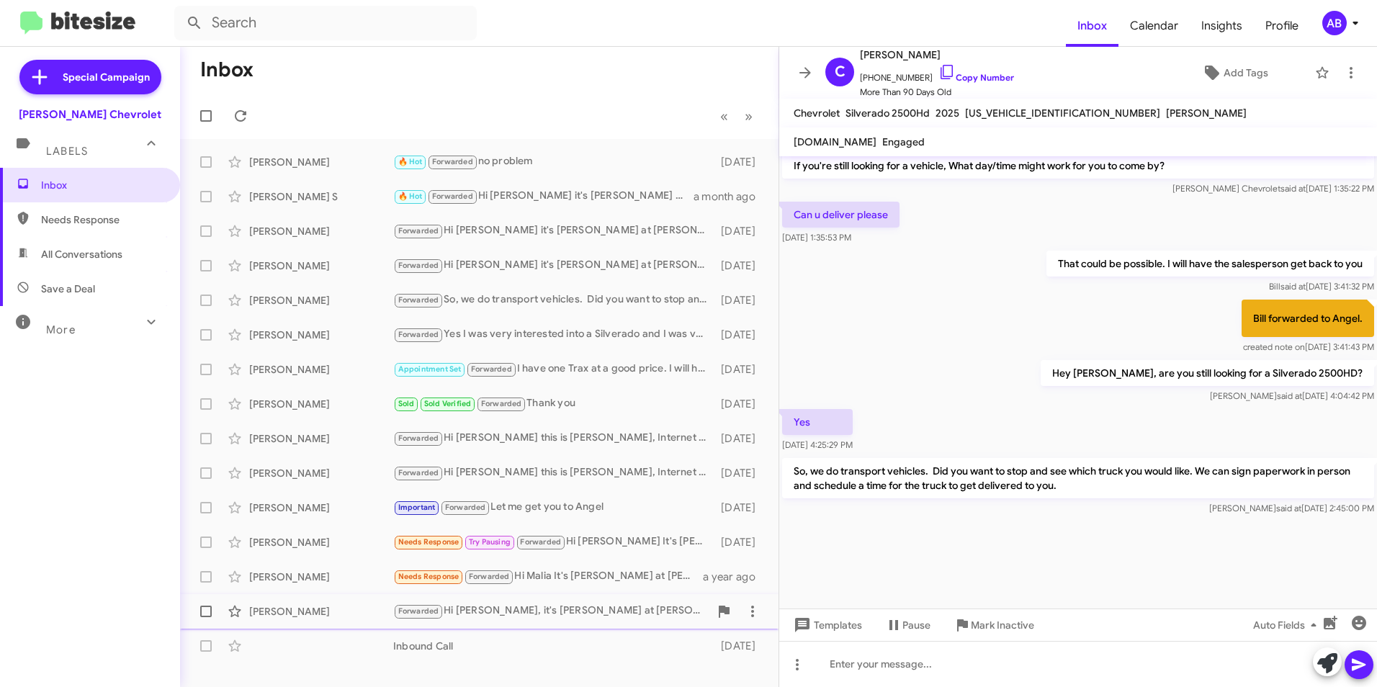
click at [311, 617] on div "[PERSON_NAME]" at bounding box center [321, 611] width 144 height 14
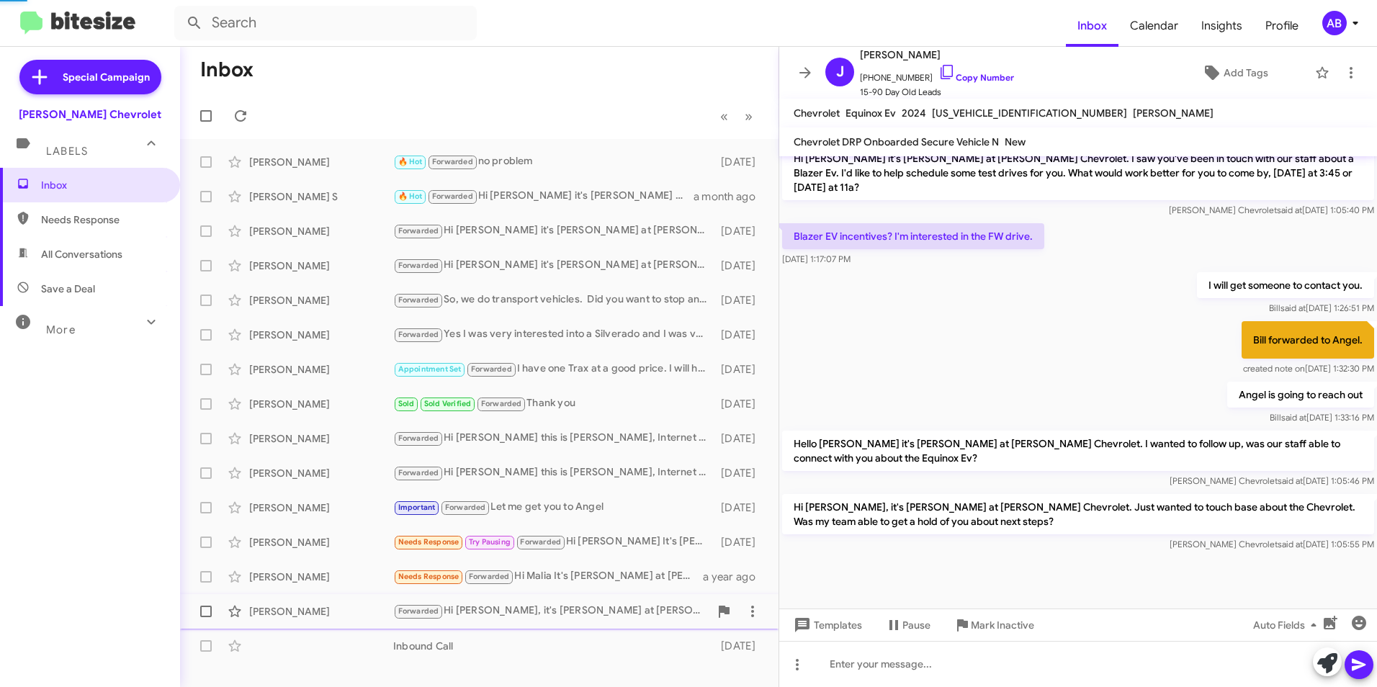
scroll to position [621, 0]
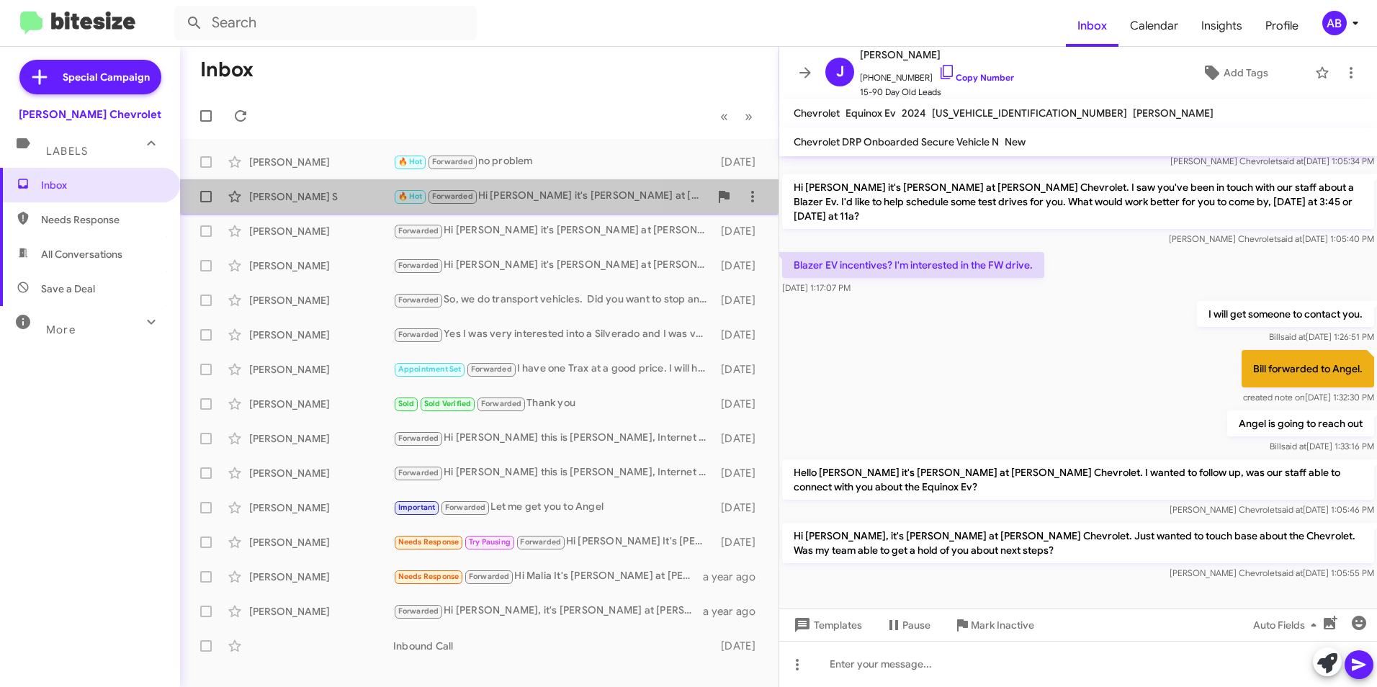
click at [355, 180] on span "[PERSON_NAME] S 🔥 Hot Forwarded Hi [PERSON_NAME] it's [PERSON_NAME] at [PERSON_…" at bounding box center [479, 196] width 598 height 35
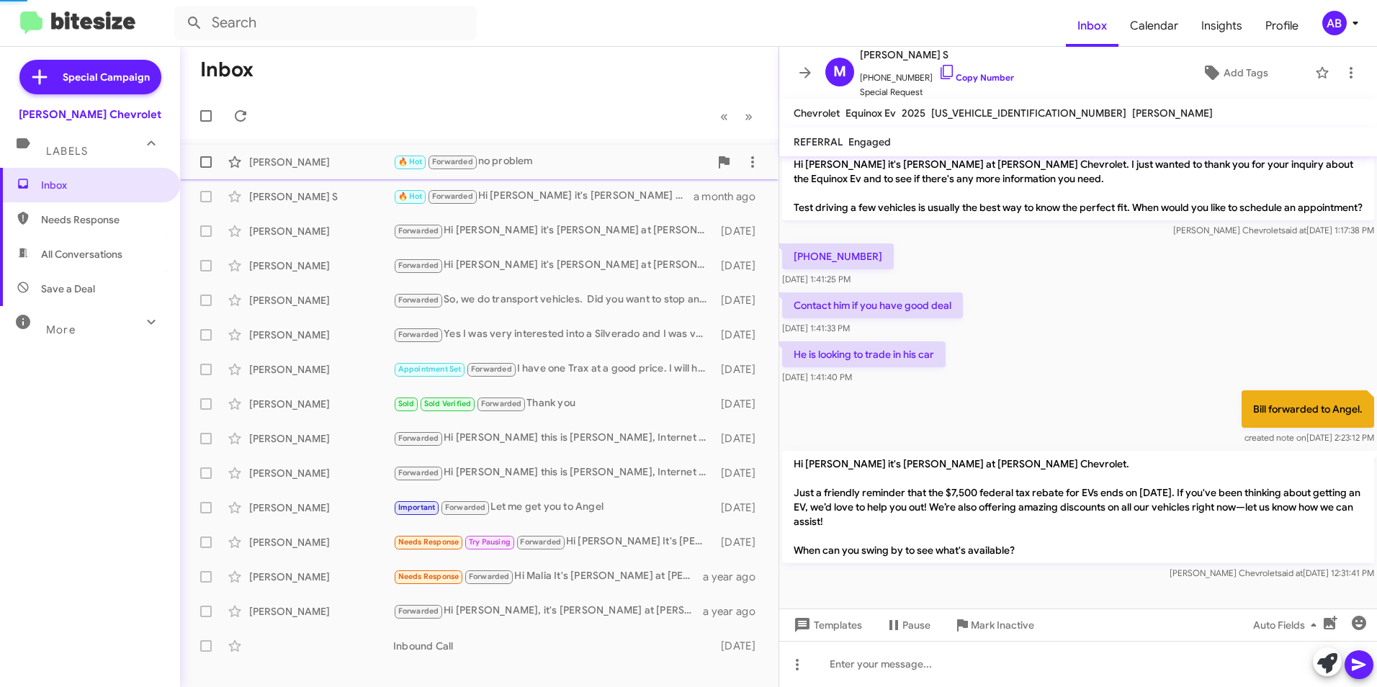
scroll to position [115, 0]
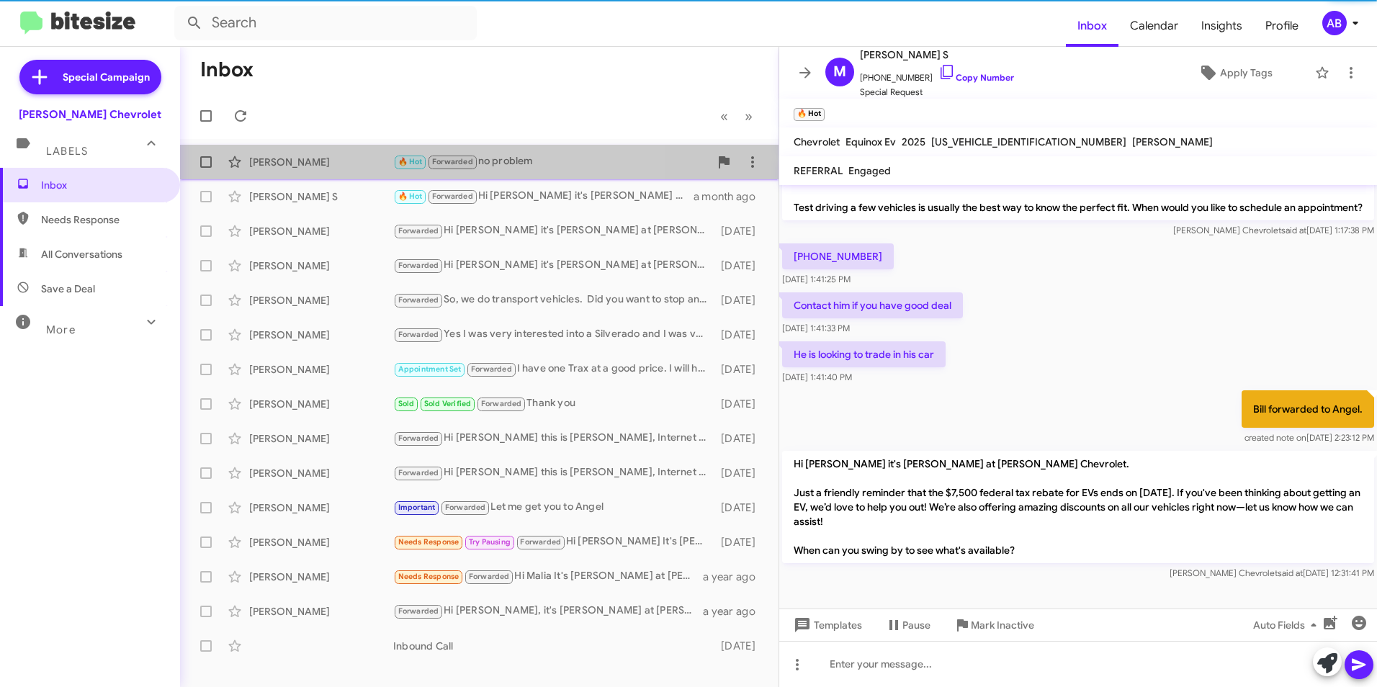
click at [356, 158] on div "[PERSON_NAME]" at bounding box center [321, 162] width 144 height 14
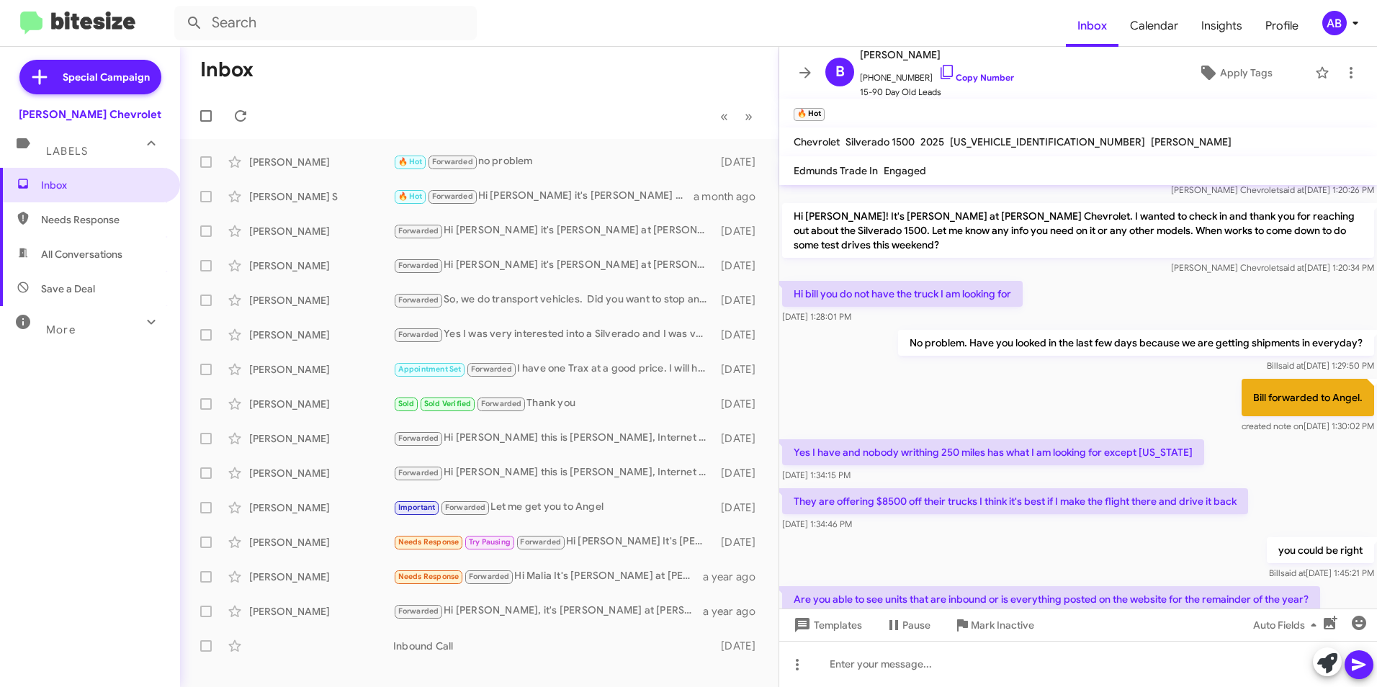
scroll to position [216, 0]
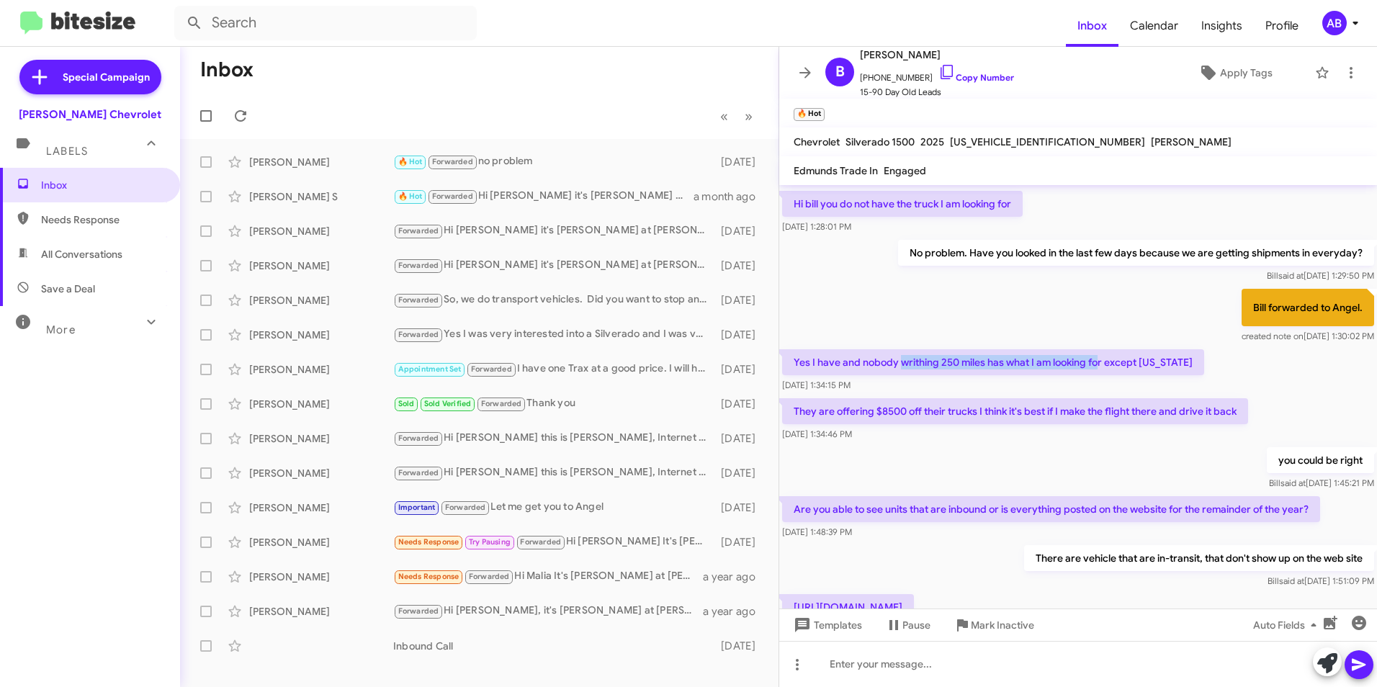
drag, startPoint x: 899, startPoint y: 359, endPoint x: 1133, endPoint y: 366, distance: 233.4
click at [1133, 366] on p "Yes I have and nobody writhing 250 miles has what I am looking for except [US_S…" at bounding box center [993, 362] width 422 height 26
drag, startPoint x: 1133, startPoint y: 366, endPoint x: 1031, endPoint y: 401, distance: 107.5
click at [1031, 401] on div "They are offering $8500 off their trucks I think it's best if I make the flight…" at bounding box center [1078, 419] width 598 height 49
drag, startPoint x: 1031, startPoint y: 401, endPoint x: 886, endPoint y: 401, distance: 145.5
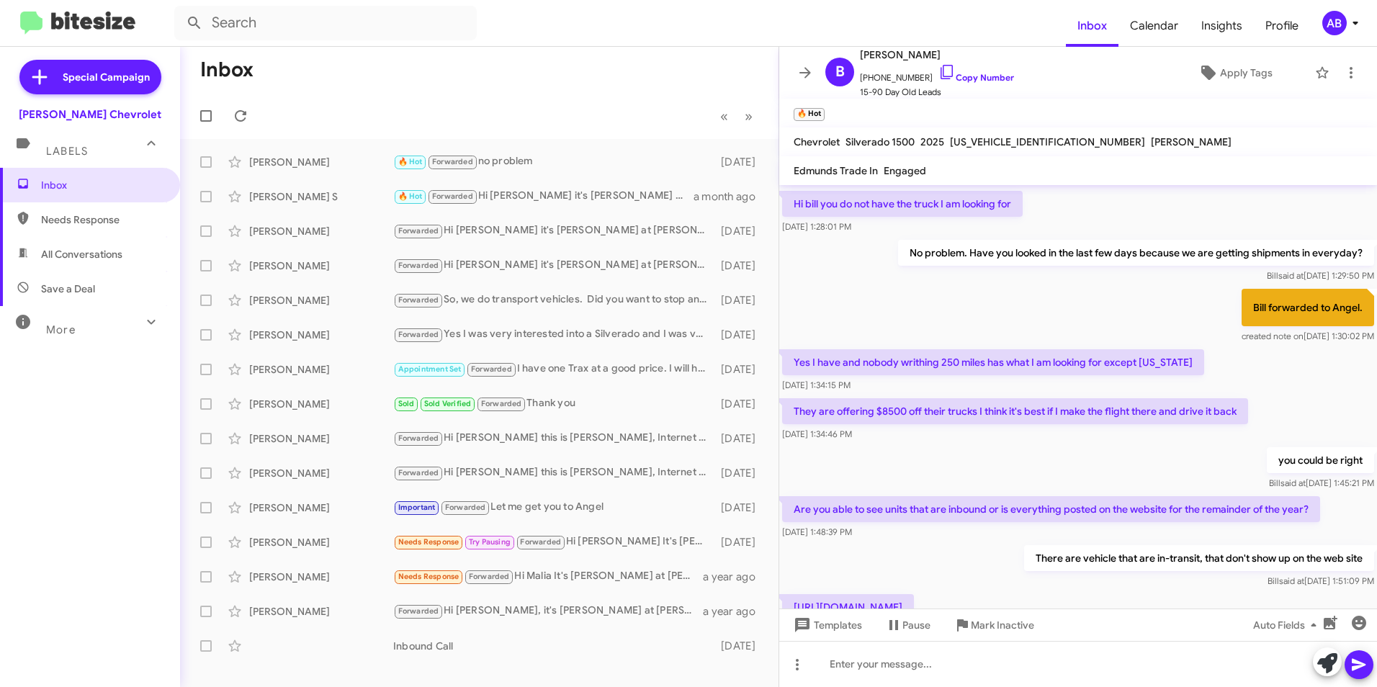
click at [886, 401] on p "They are offering $8500 off their trucks I think it's best if I make the flight…" at bounding box center [1015, 411] width 466 height 26
drag, startPoint x: 888, startPoint y: 405, endPoint x: 1284, endPoint y: 422, distance: 396.4
click at [1284, 422] on div "They are offering $8500 off their trucks I think it's best if I make the flight…" at bounding box center [1078, 419] width 598 height 49
drag, startPoint x: 1284, startPoint y: 422, endPoint x: 1126, endPoint y: 431, distance: 158.7
click at [1126, 431] on div "[DATE] 1:34:46 PM" at bounding box center [1015, 434] width 466 height 14
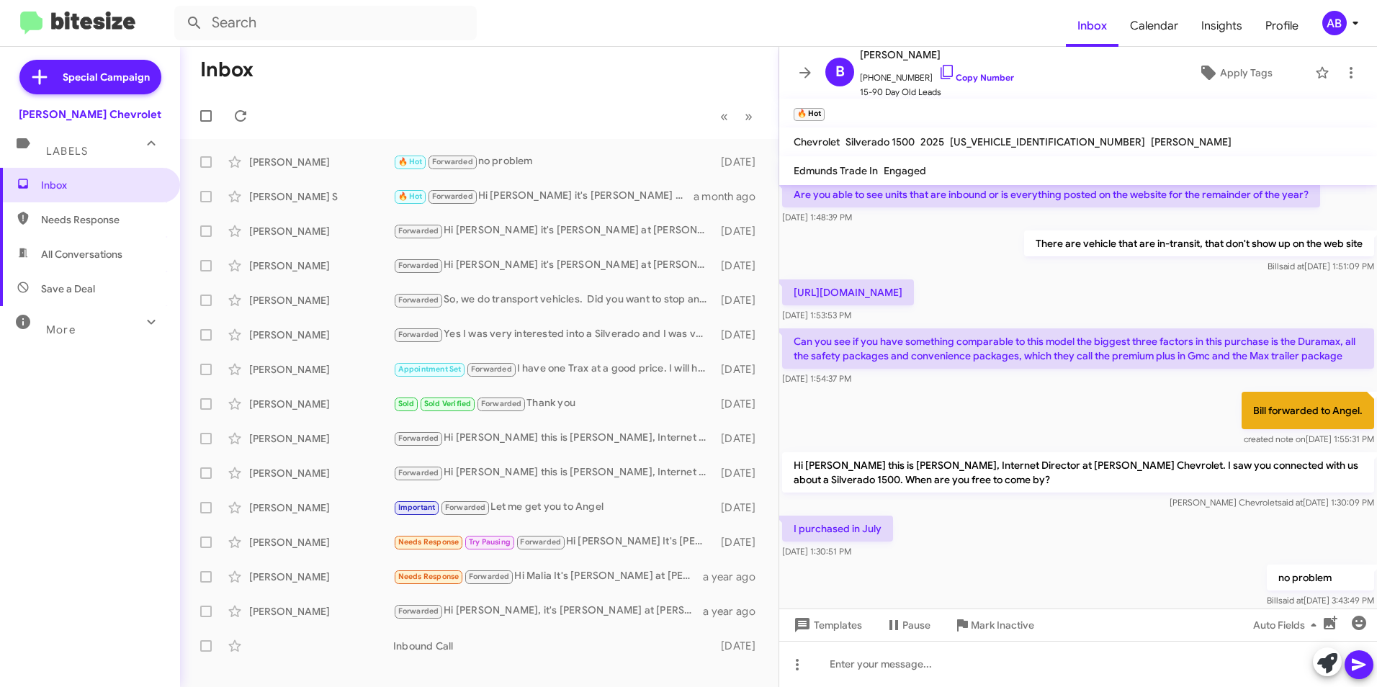
scroll to position [609, 0]
